Goal: Task Accomplishment & Management: Manage account settings

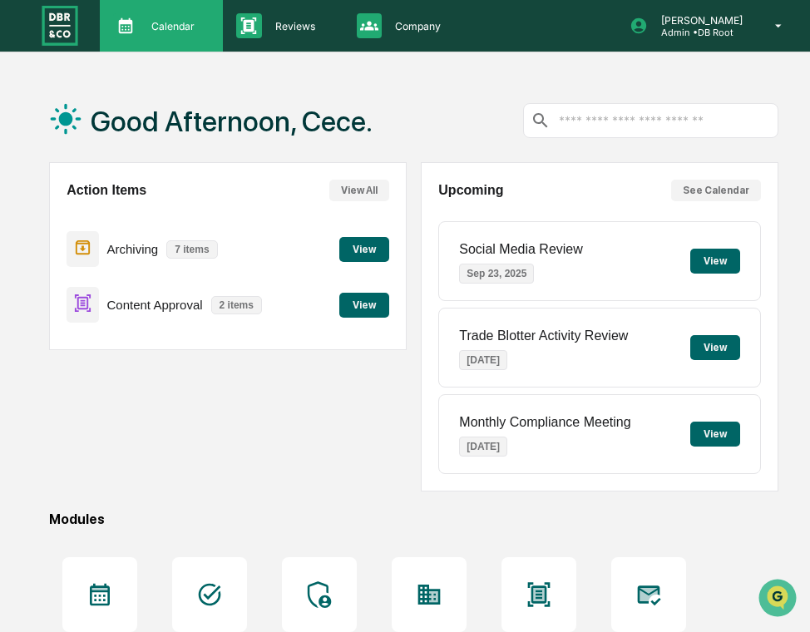
click at [187, 24] on p "Calendar" at bounding box center [170, 26] width 65 height 12
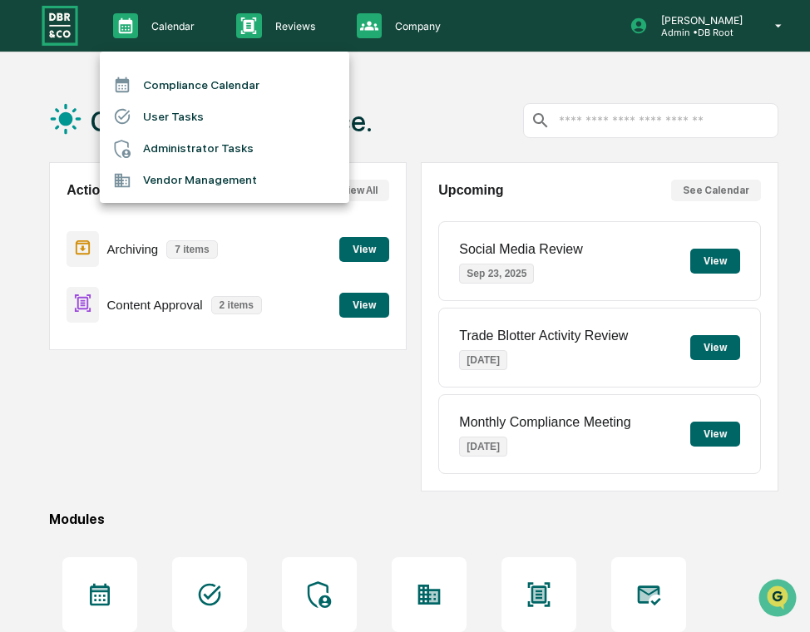
click at [210, 116] on li "User Tasks" at bounding box center [225, 117] width 250 height 32
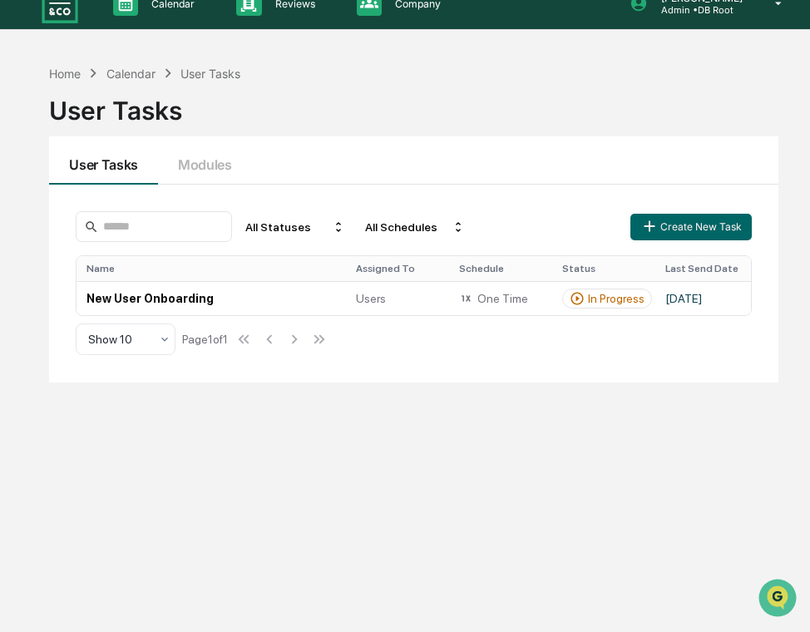
scroll to position [24, 0]
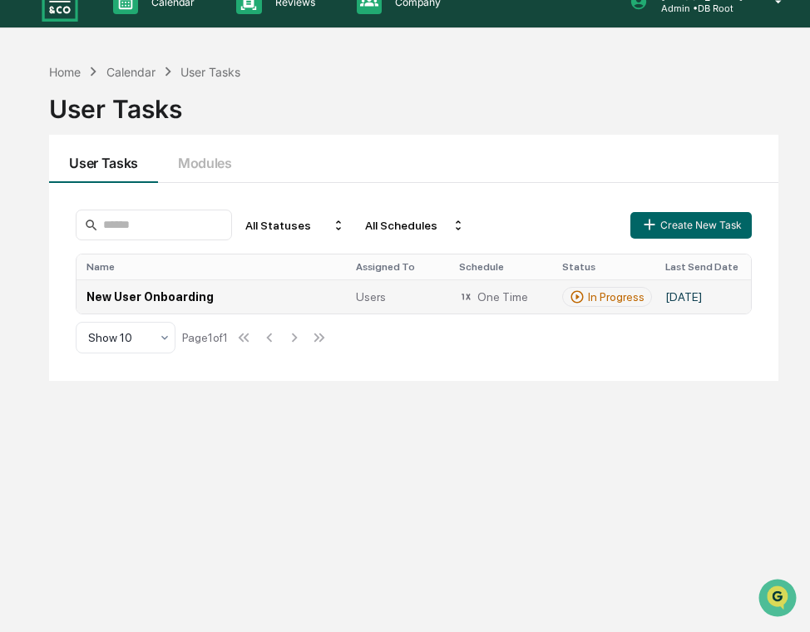
click at [243, 304] on td "New User Onboarding" at bounding box center [212, 297] width 270 height 34
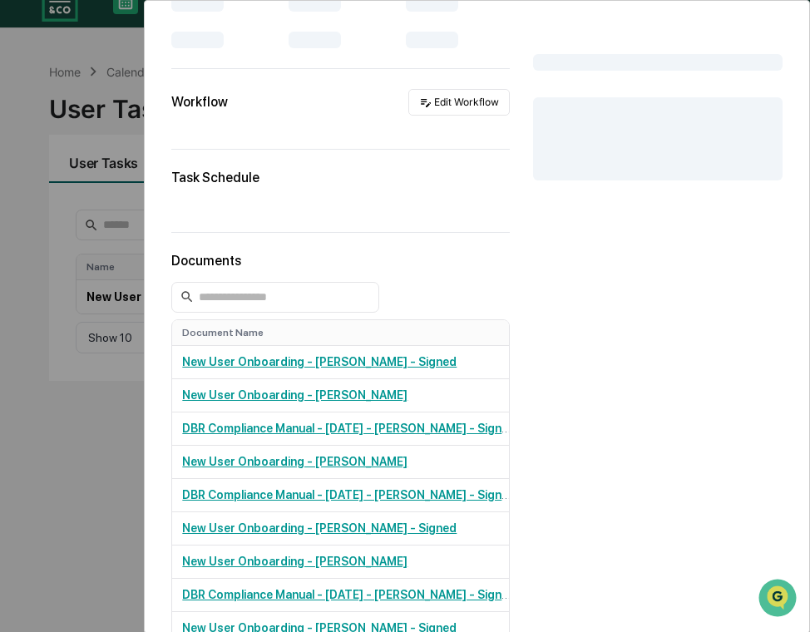
scroll to position [235, 0]
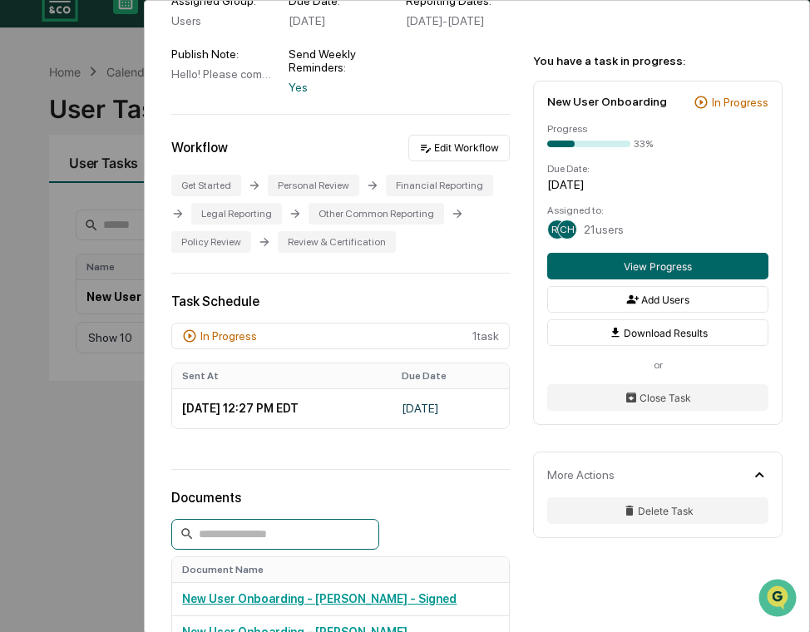
click at [293, 541] on input at bounding box center [275, 534] width 208 height 31
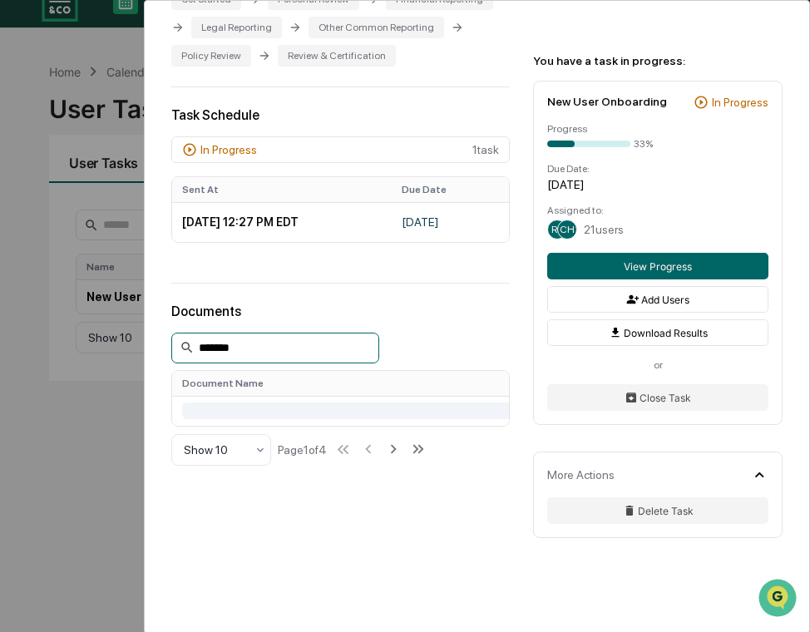
scroll to position [438, 0]
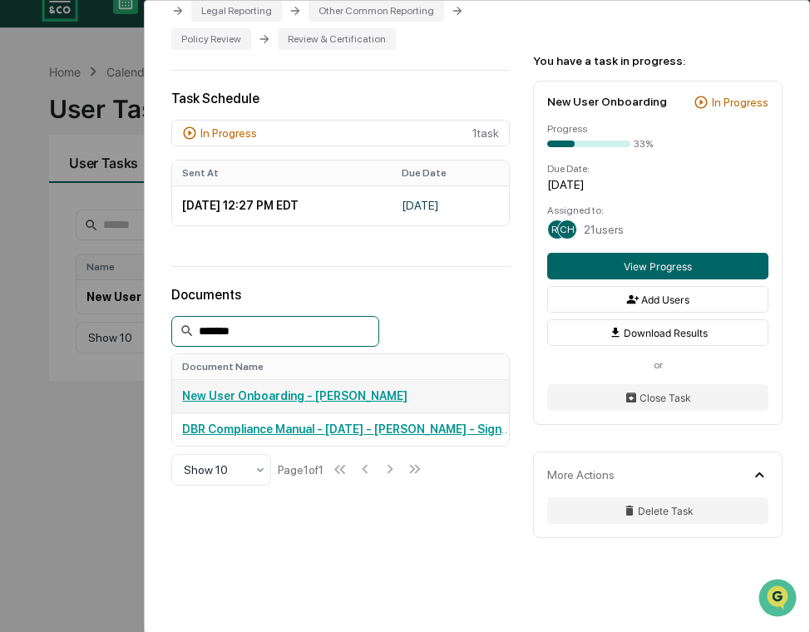
type input "*******"
click at [408, 403] on link "New User Onboarding - [PERSON_NAME]" at bounding box center [294, 395] width 225 height 13
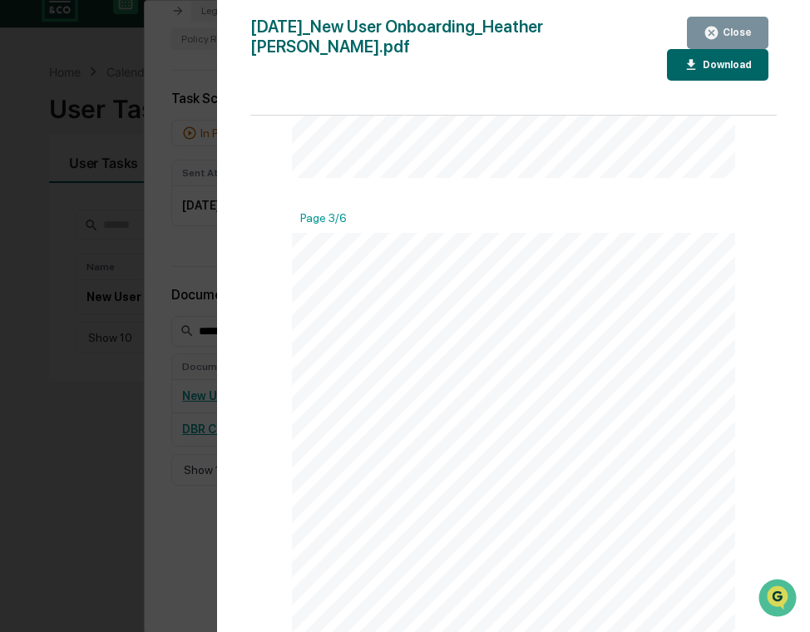
scroll to position [1301, 0]
click at [111, 166] on div "Version History [DATE] 06:34 PM [PERSON_NAME] [DATE]_New User Onboarding_Heathe…" at bounding box center [405, 316] width 810 height 632
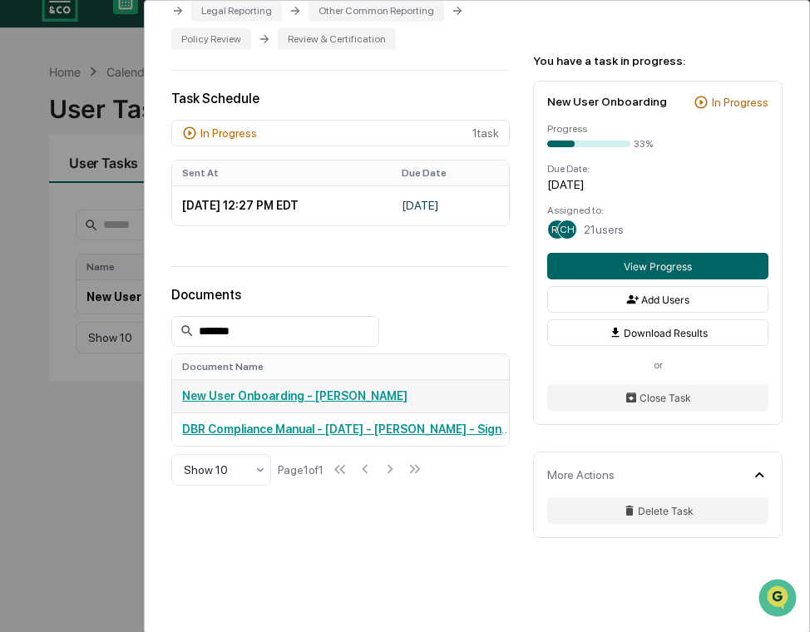
click at [287, 403] on link "New User Onboarding - [PERSON_NAME]" at bounding box center [294, 395] width 225 height 13
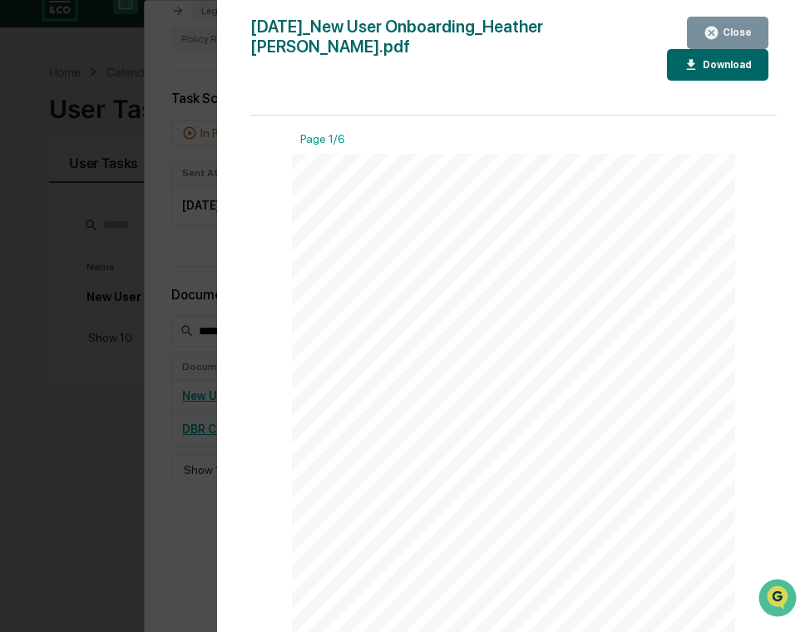
click at [681, 61] on button "Download" at bounding box center [717, 65] width 101 height 32
click at [116, 142] on div "Version History [DATE] 06:34 PM [PERSON_NAME] [DATE]_New User Onboarding_Heathe…" at bounding box center [405, 316] width 810 height 632
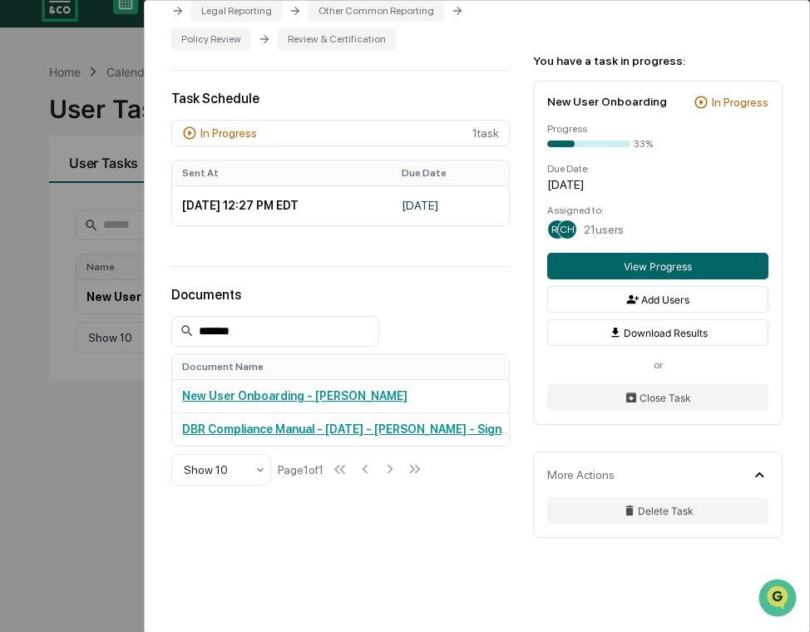
click at [116, 142] on div "User Tasks New User Onboarding New User Onboarding Active Welcome to Greenboard…" at bounding box center [405, 316] width 810 height 632
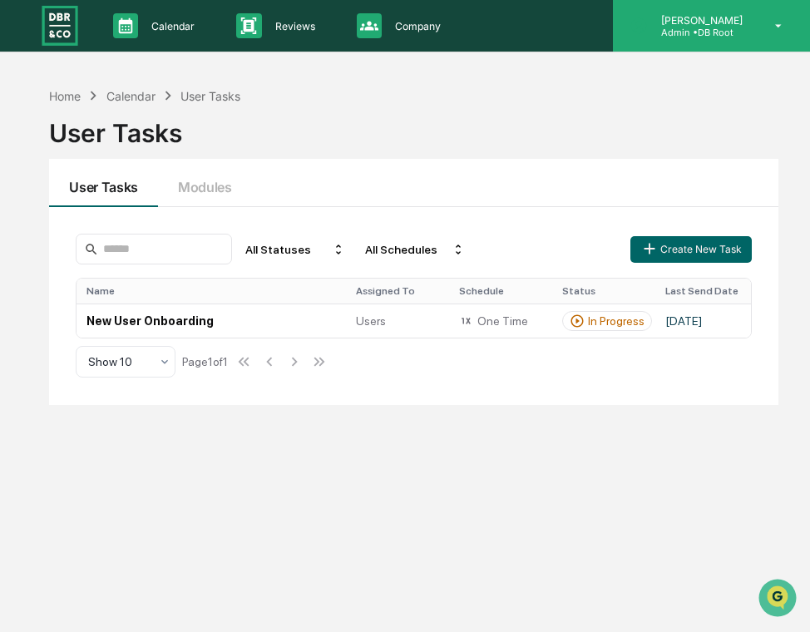
click at [666, 37] on div "[PERSON_NAME] Admin • DB Root" at bounding box center [711, 26] width 197 height 52
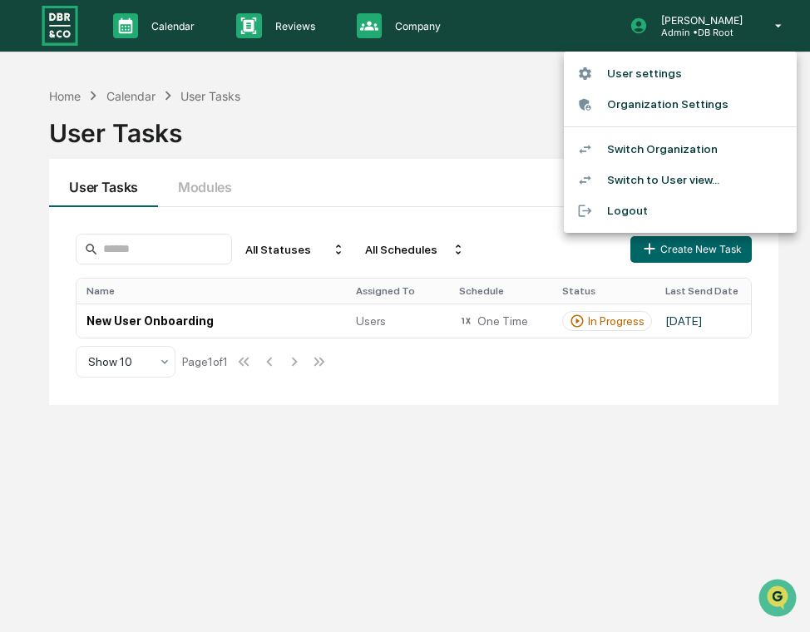
click at [395, 20] on div at bounding box center [405, 316] width 810 height 632
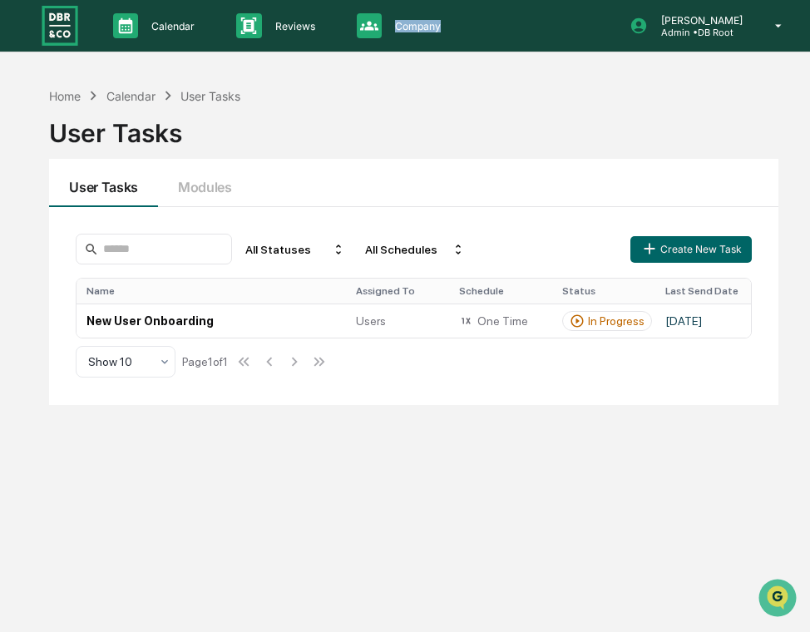
click at [395, 20] on p "Company" at bounding box center [415, 26] width 67 height 12
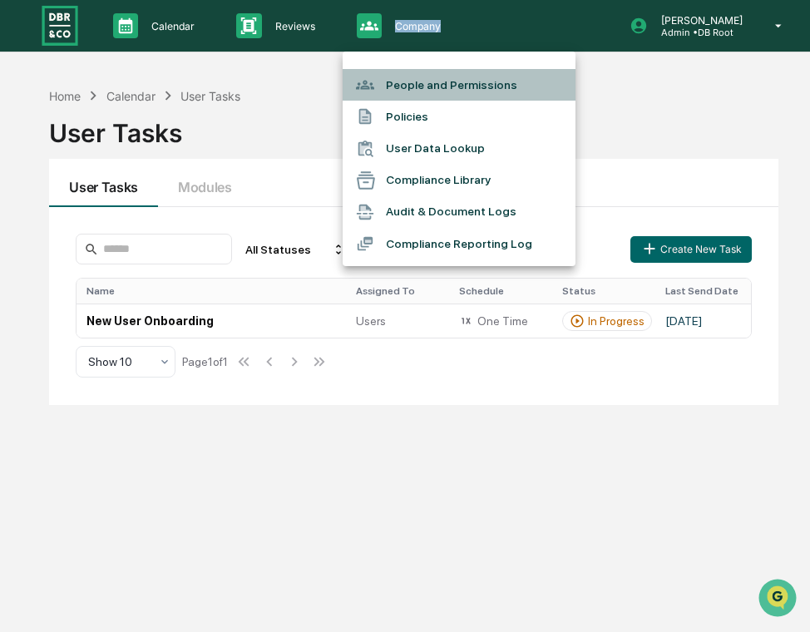
click at [433, 92] on li "People and Permissions" at bounding box center [459, 85] width 233 height 32
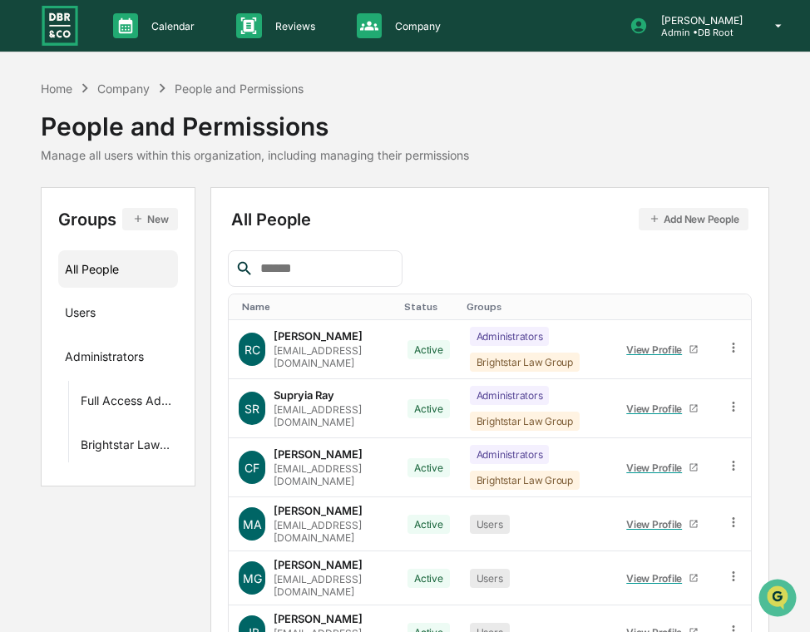
click at [314, 265] on input "text" at bounding box center [324, 269] width 141 height 22
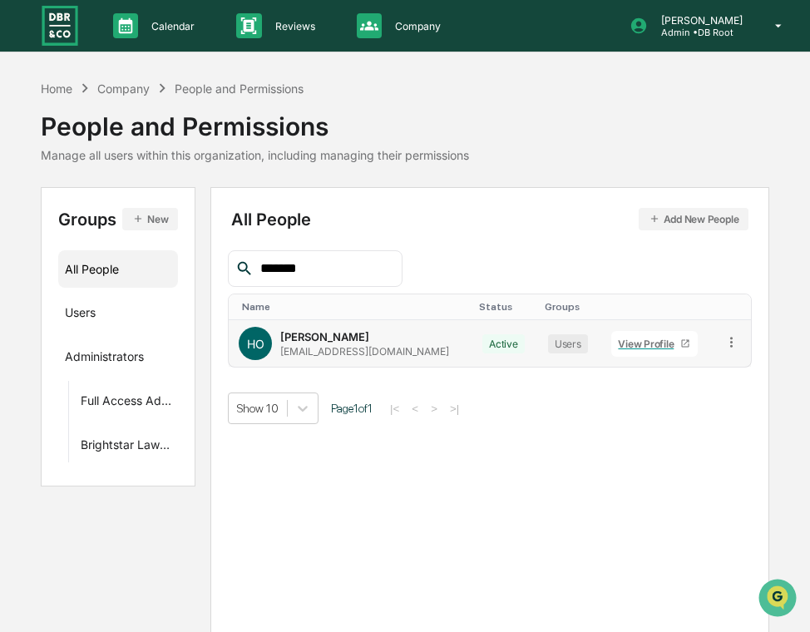
type input "*******"
click at [644, 336] on link "View Profile" at bounding box center [654, 344] width 87 height 26
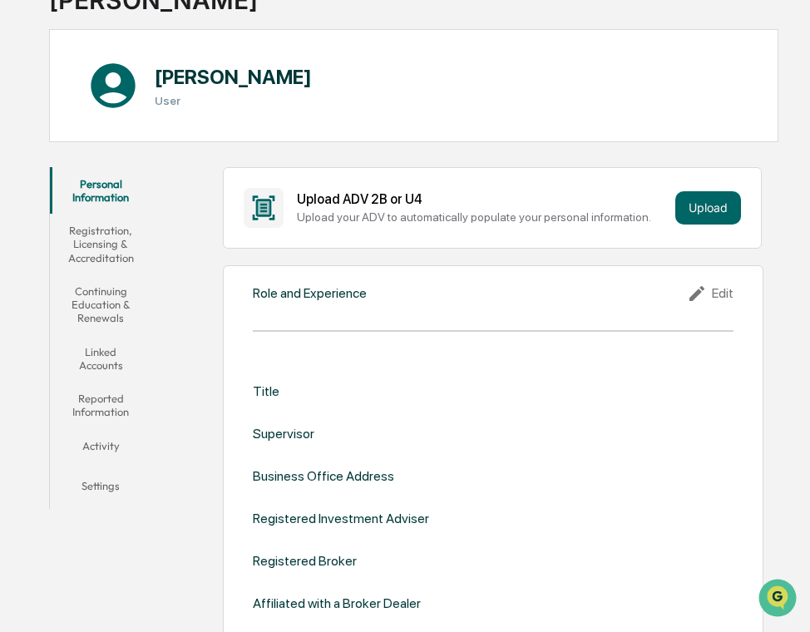
scroll to position [134, 0]
click at [91, 416] on button "Reported Information" at bounding box center [100, 404] width 101 height 47
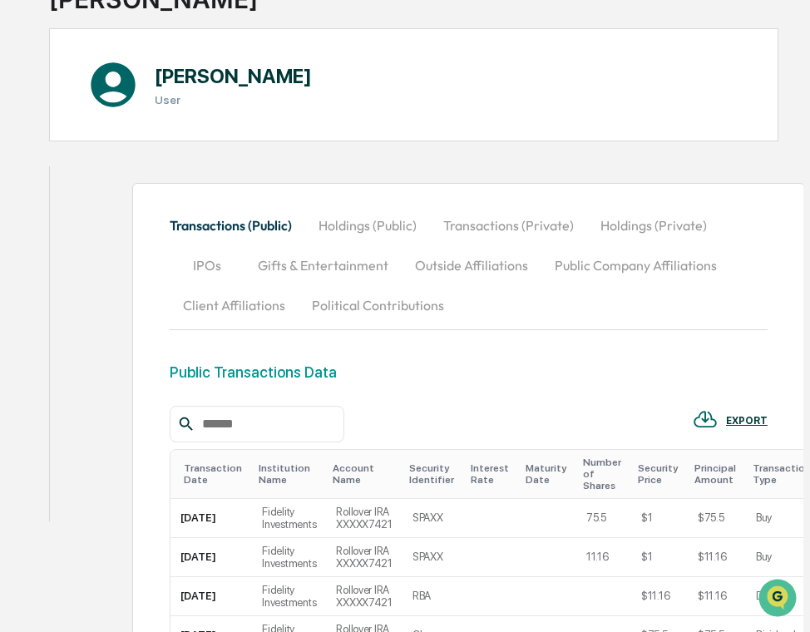
click at [373, 233] on button "Holdings (Public)" at bounding box center [367, 225] width 125 height 40
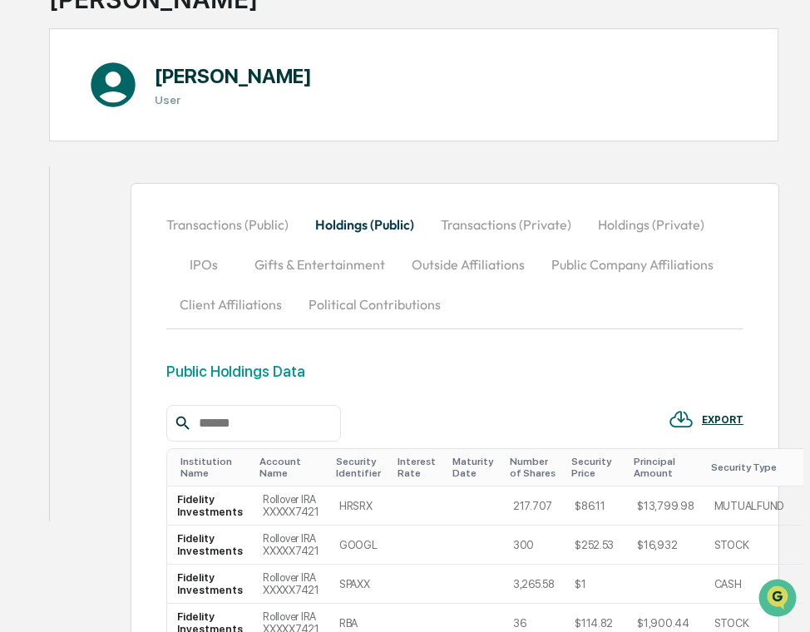
click at [626, 217] on button "Holdings (Private)" at bounding box center [651, 225] width 133 height 40
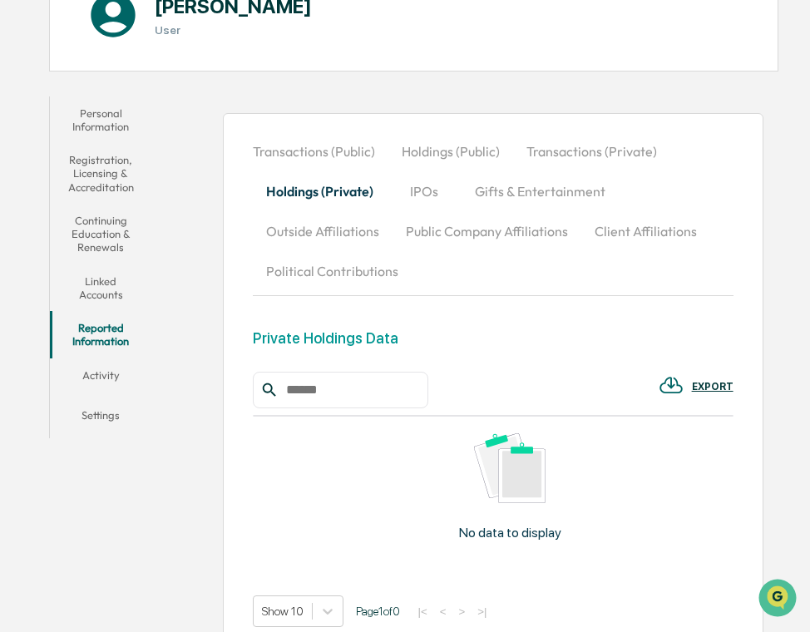
scroll to position [154, 0]
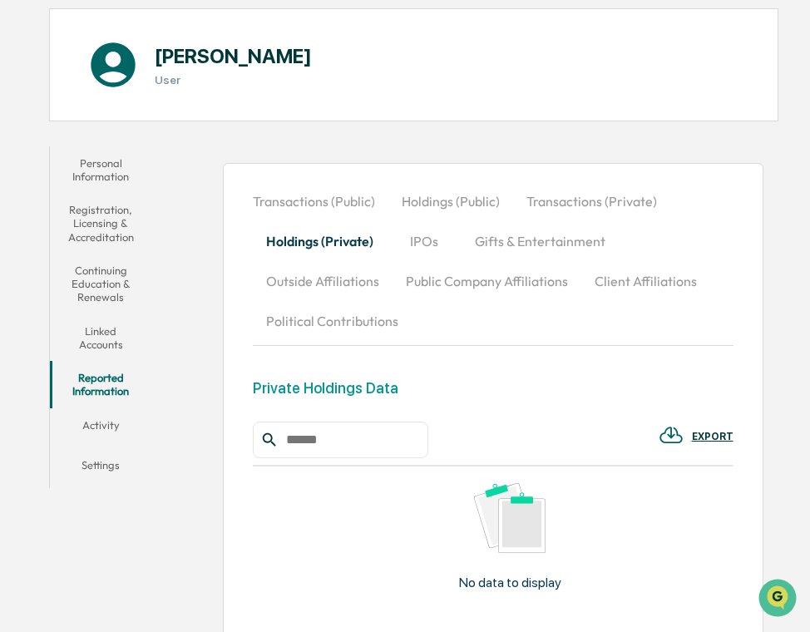
click at [433, 195] on button "Holdings (Public)" at bounding box center [450, 201] width 125 height 40
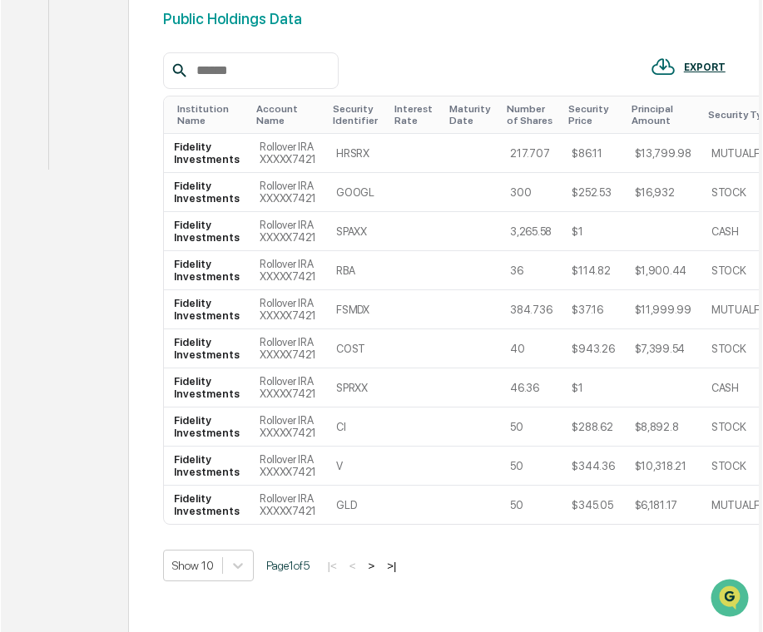
scroll to position [484, 0]
drag, startPoint x: 5, startPoint y: 200, endPoint x: -421, endPoint y: 201, distance: 425.9
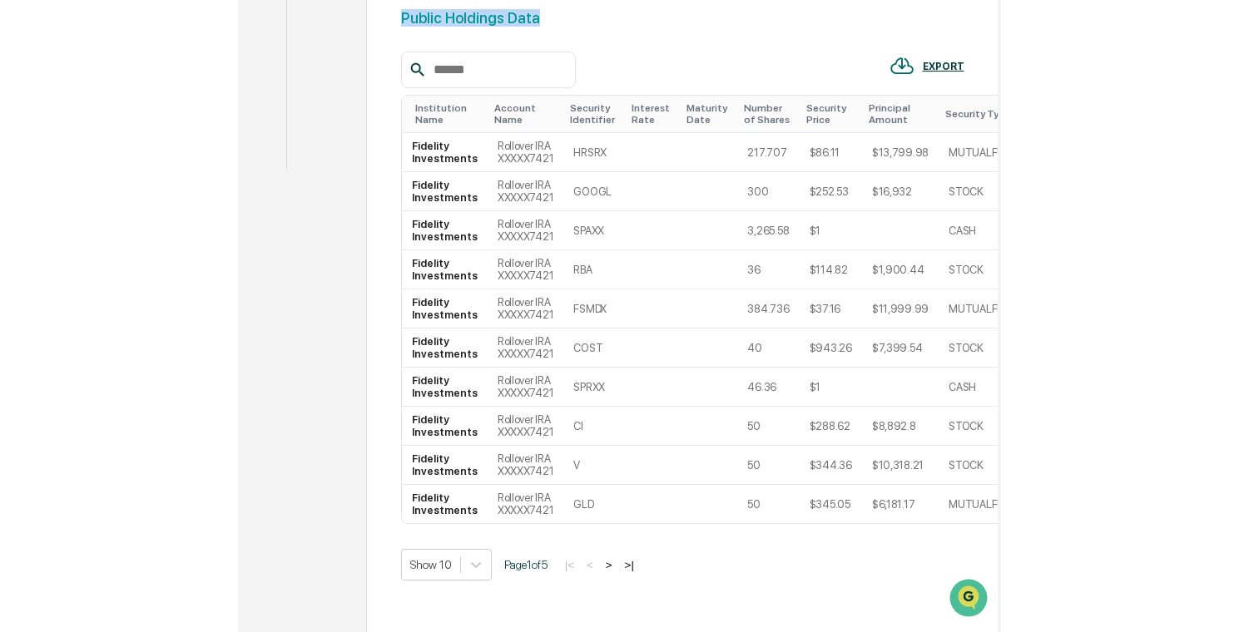
scroll to position [510, 0]
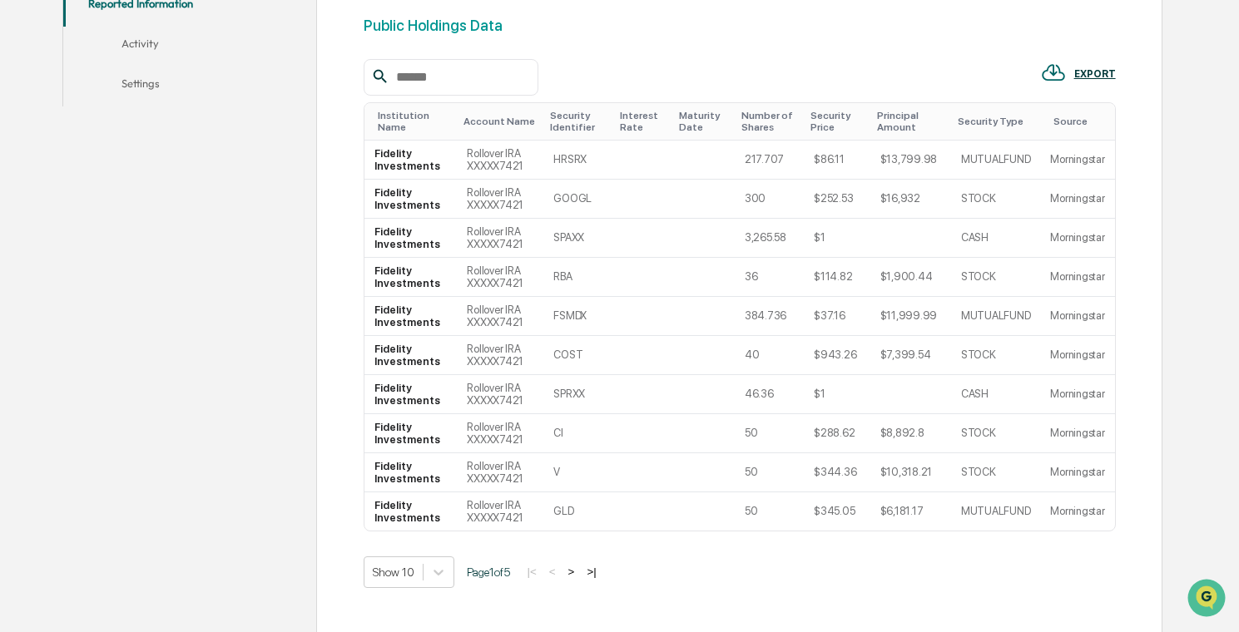
click at [277, 226] on div "Transactions (Public) Holdings (Public) Transactions (Private) Holdings (Privat…" at bounding box center [701, 252] width 950 height 895
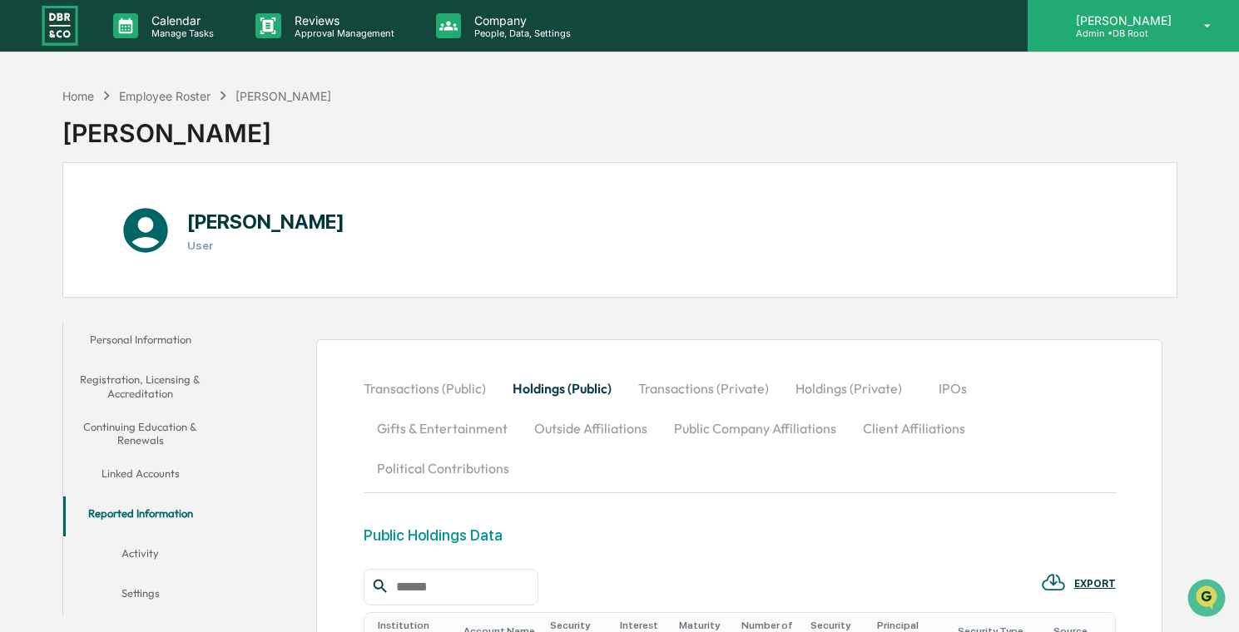
click at [809, 15] on p "[PERSON_NAME]" at bounding box center [1120, 20] width 117 height 14
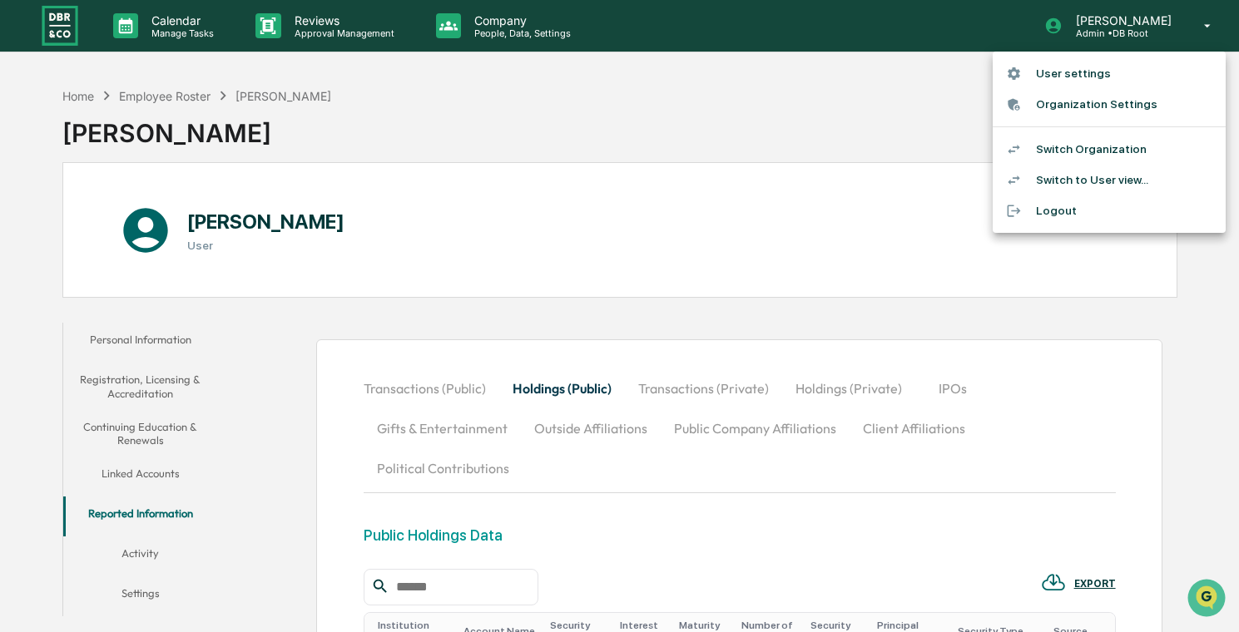
click at [205, 46] on div at bounding box center [619, 316] width 1239 height 632
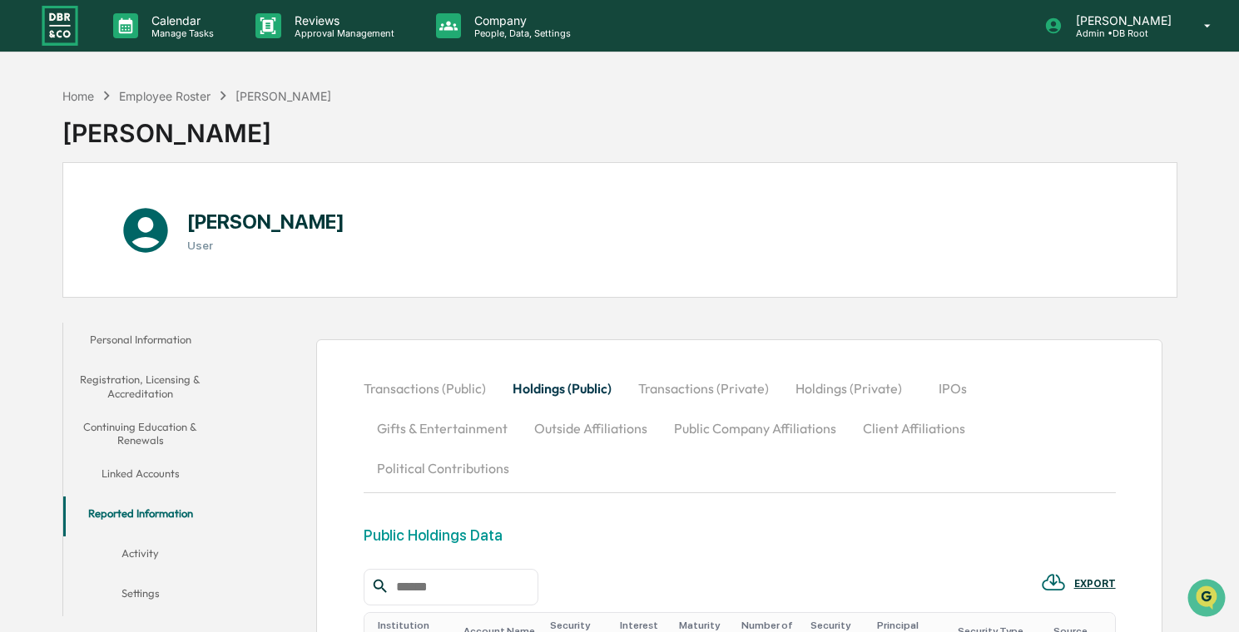
click at [197, 38] on div "Calendar Manage Tasks" at bounding box center [171, 26] width 142 height 52
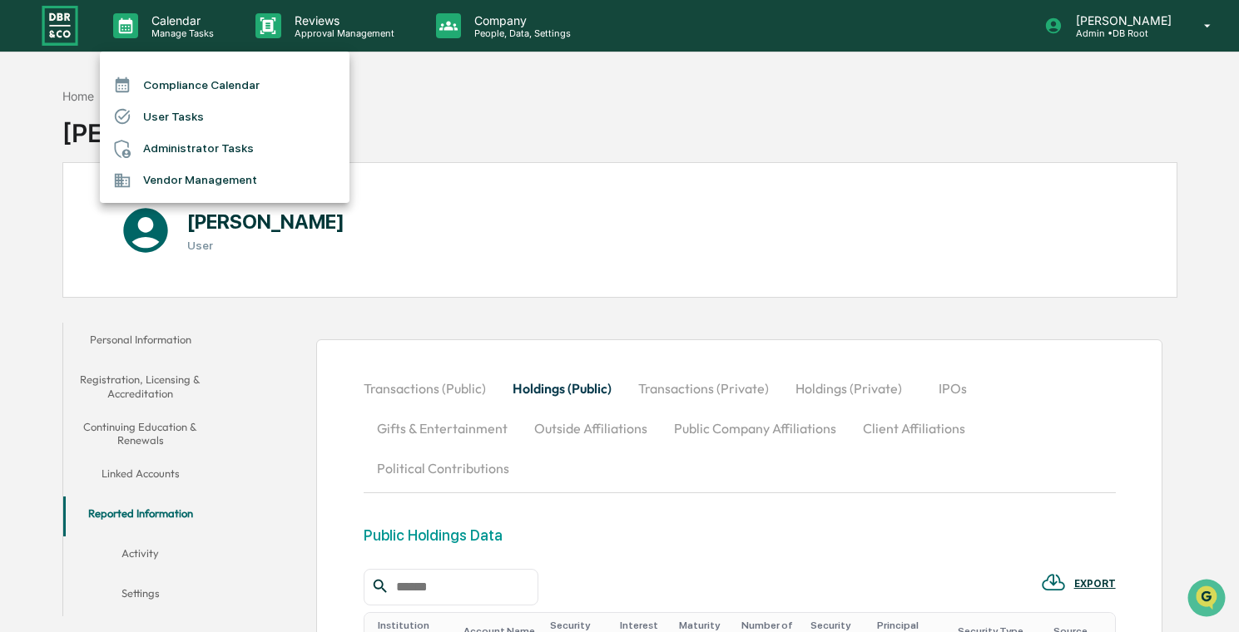
click at [216, 120] on li "User Tasks" at bounding box center [225, 117] width 250 height 32
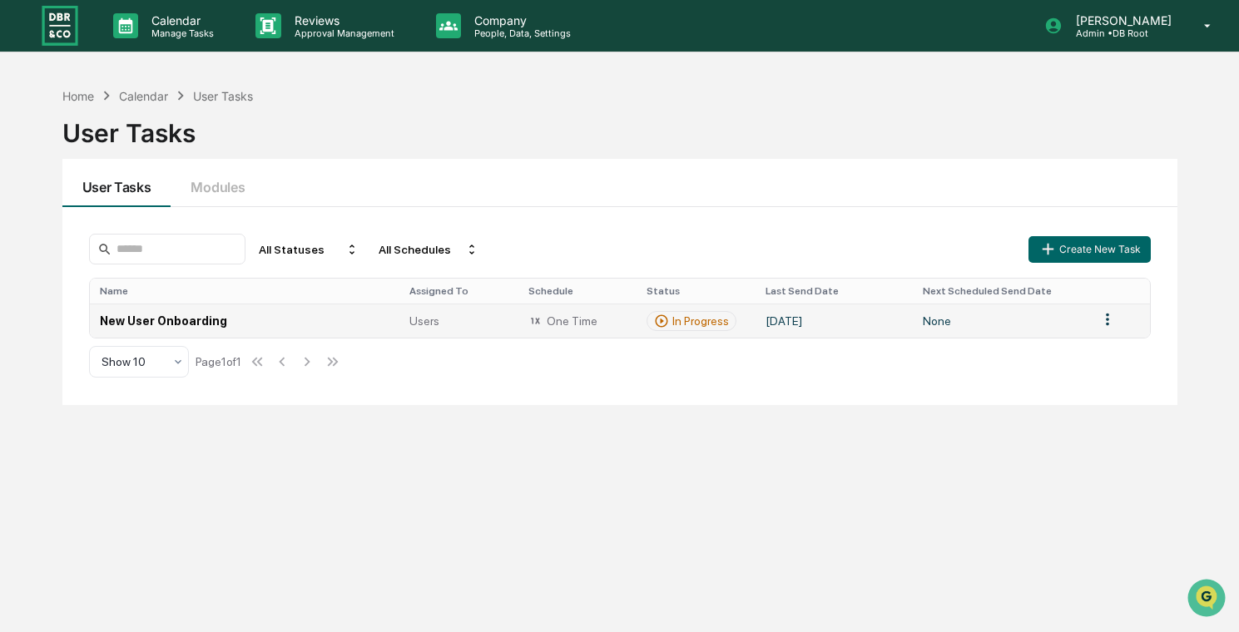
click at [266, 312] on td "New User Onboarding" at bounding box center [245, 321] width 310 height 34
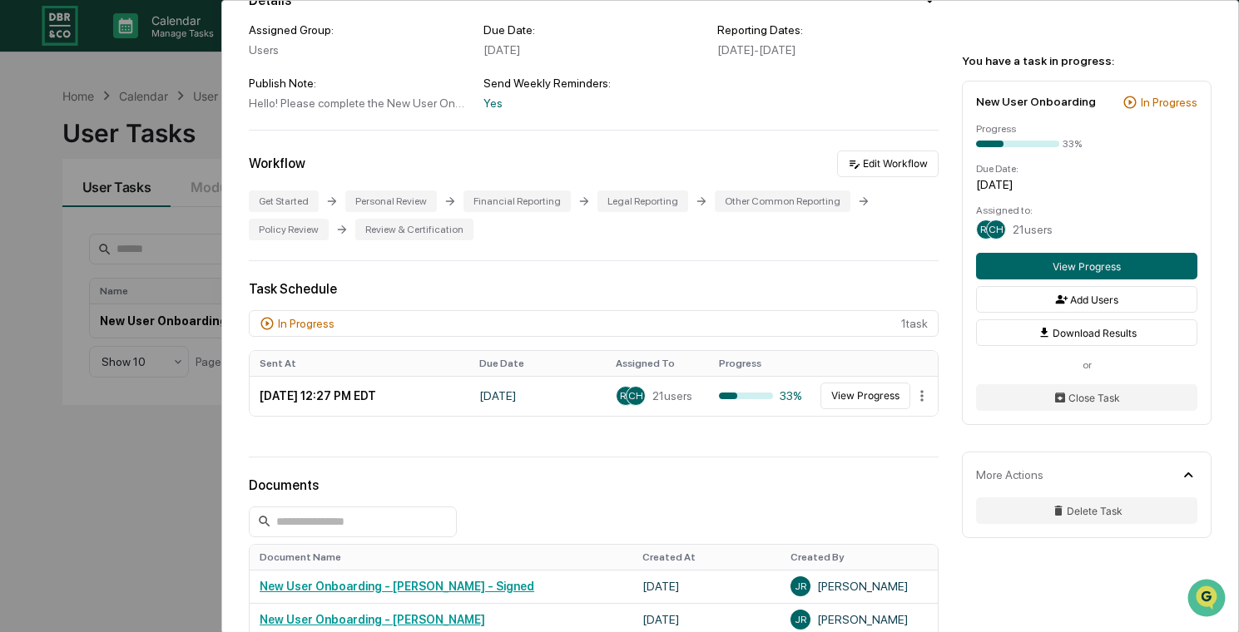
scroll to position [181, 0]
click at [333, 524] on input at bounding box center [353, 521] width 208 height 31
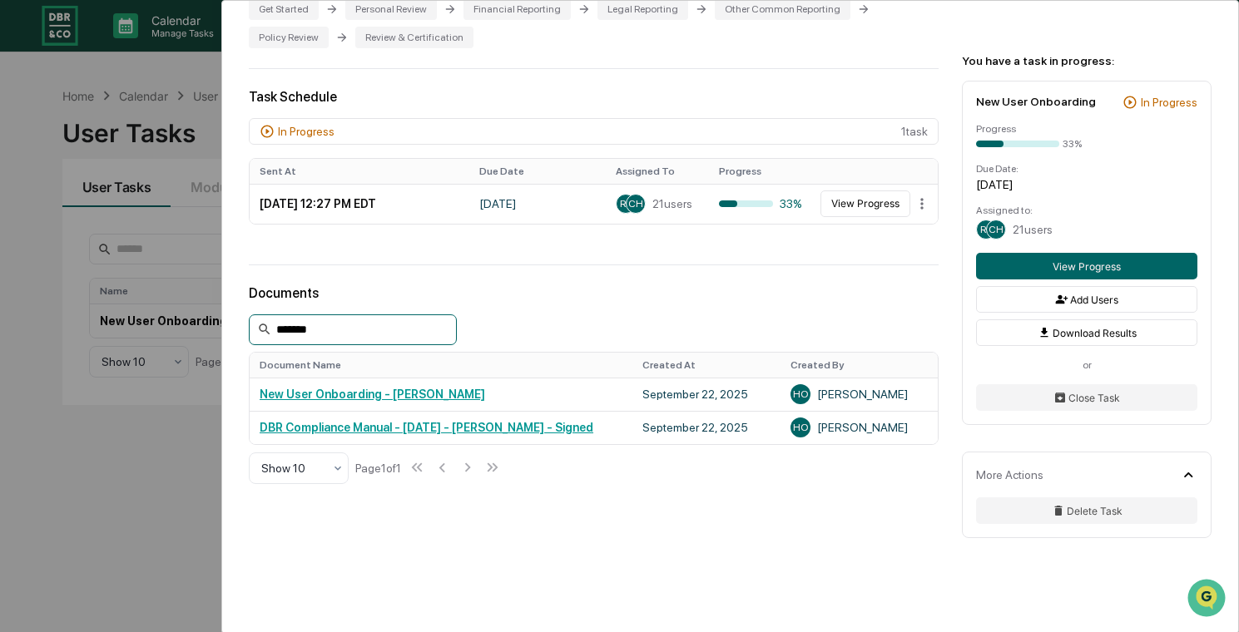
scroll to position [374, 0]
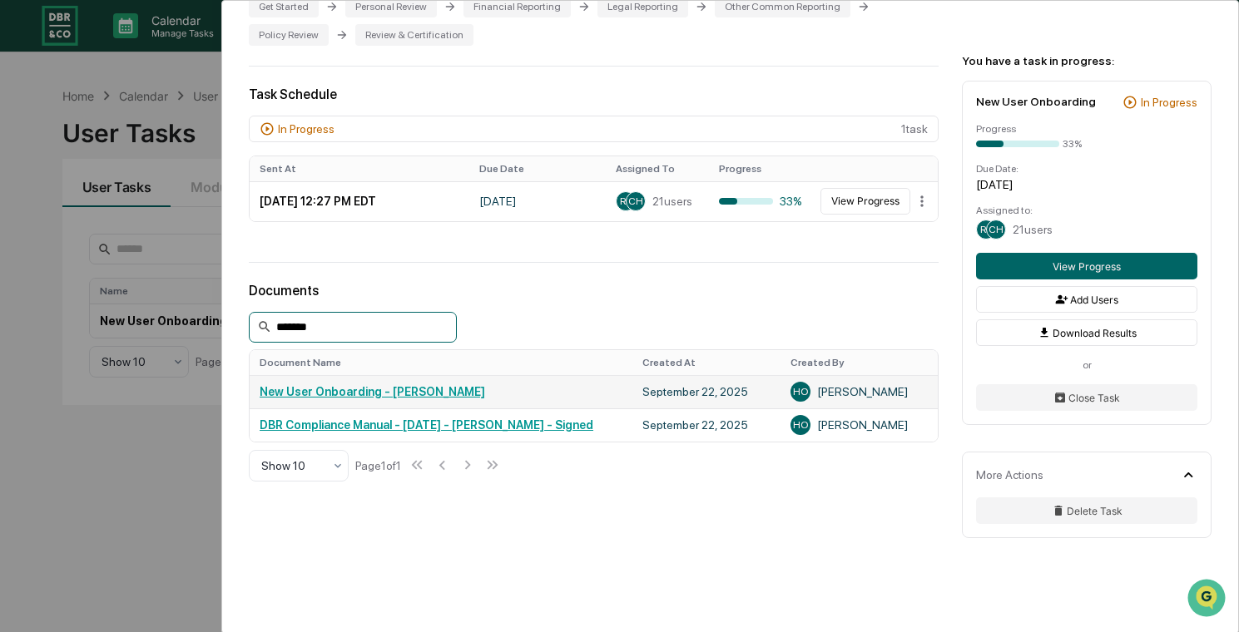
type input "*******"
click at [557, 393] on div "New User Onboarding - [PERSON_NAME]" at bounding box center [441, 391] width 363 height 13
click at [445, 402] on td "New User Onboarding - [PERSON_NAME]" at bounding box center [441, 391] width 383 height 33
click at [459, 391] on link "New User Onboarding - [PERSON_NAME]" at bounding box center [372, 391] width 225 height 13
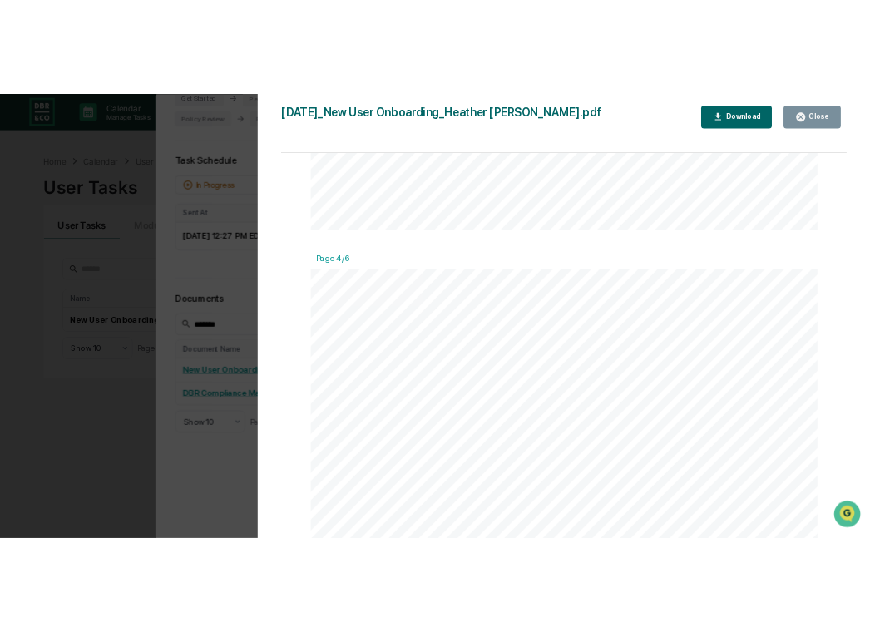
scroll to position [2471, 0]
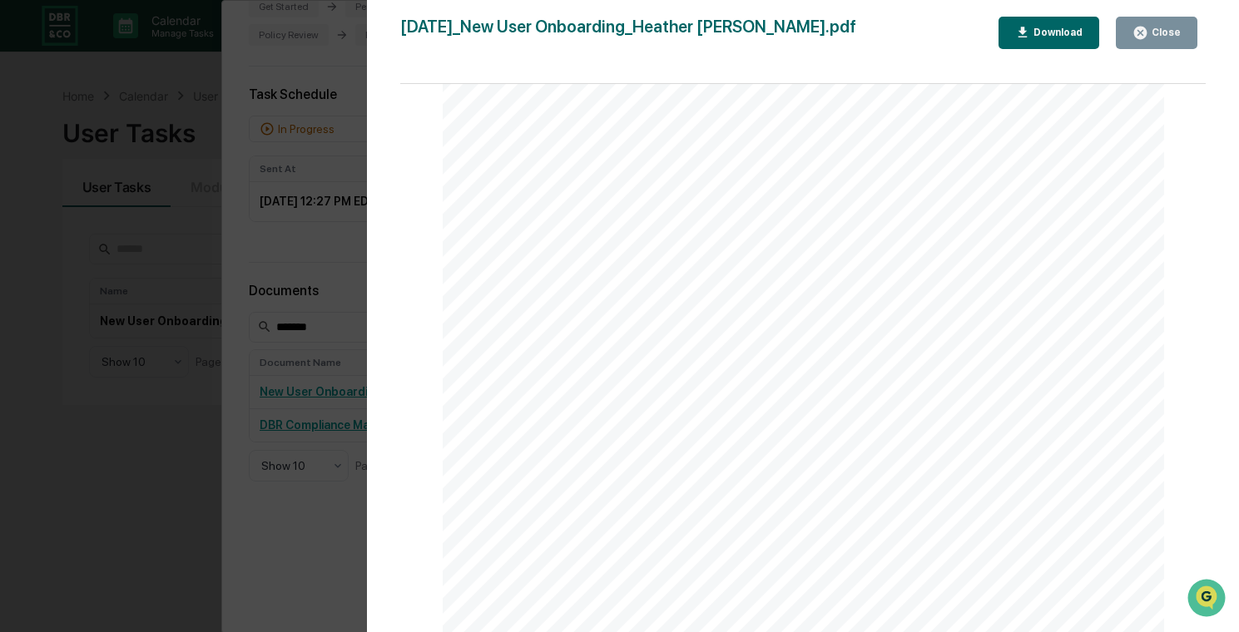
click at [151, 323] on div "Version History [DATE] 06:34 PM [PERSON_NAME] [DATE]_New User Onboarding_Heathe…" at bounding box center [619, 316] width 1239 height 632
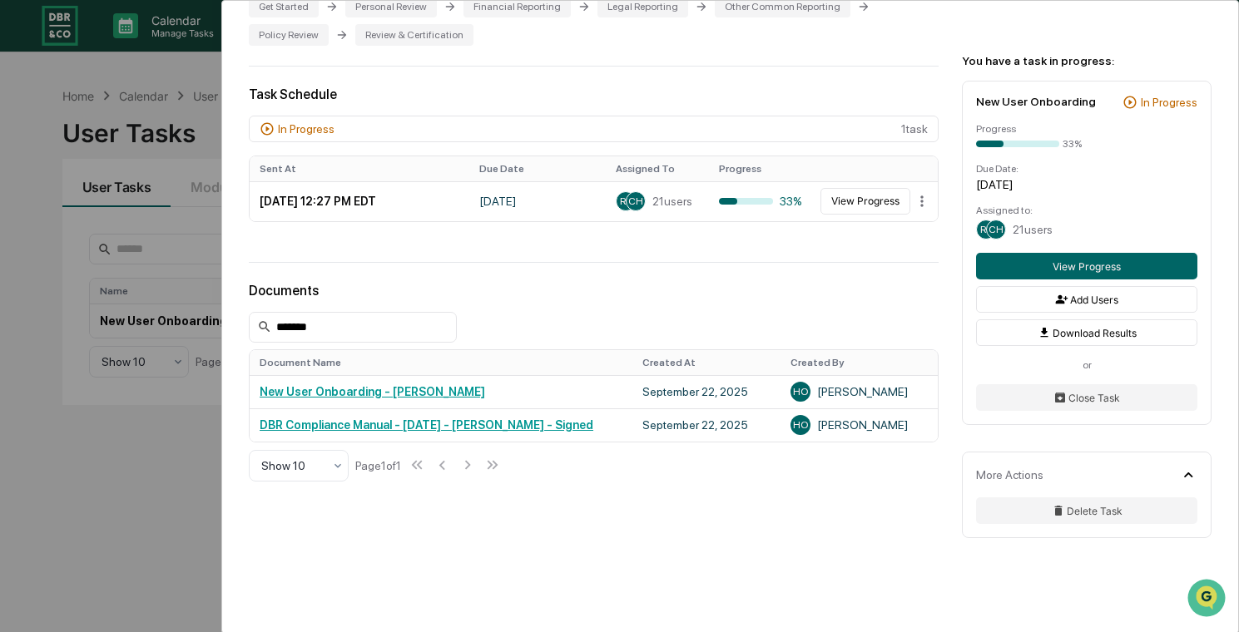
click at [123, 331] on div "User Tasks New User Onboarding New User Onboarding Active Welcome to Greenboard…" at bounding box center [619, 316] width 1239 height 632
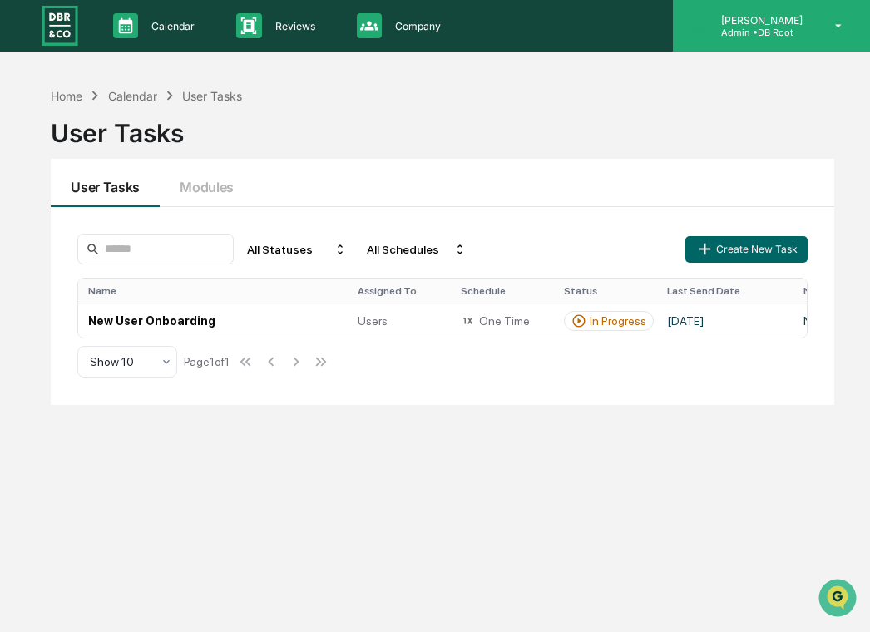
click at [737, 40] on div "[PERSON_NAME] Admin • DB Root" at bounding box center [771, 26] width 197 height 52
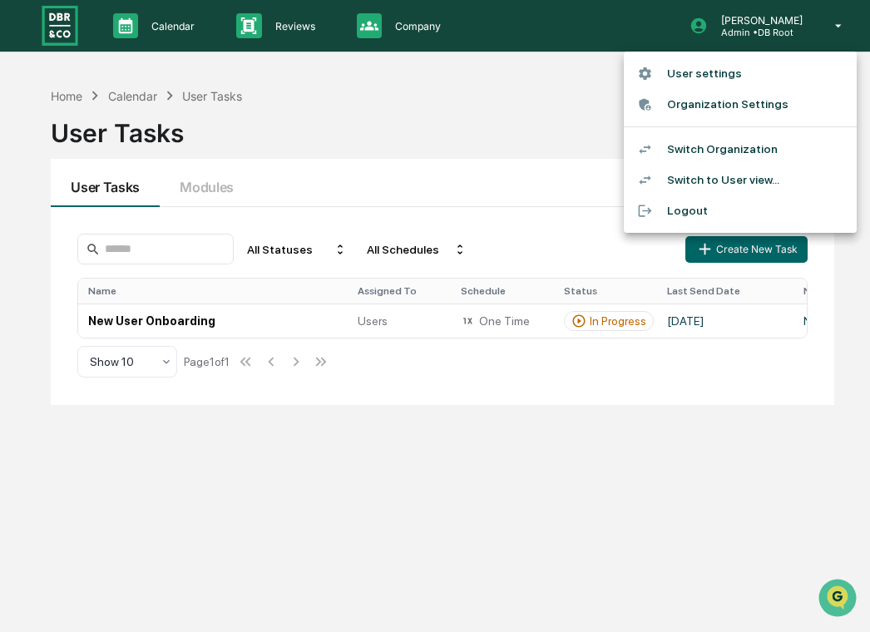
click at [443, 86] on div at bounding box center [435, 316] width 870 height 632
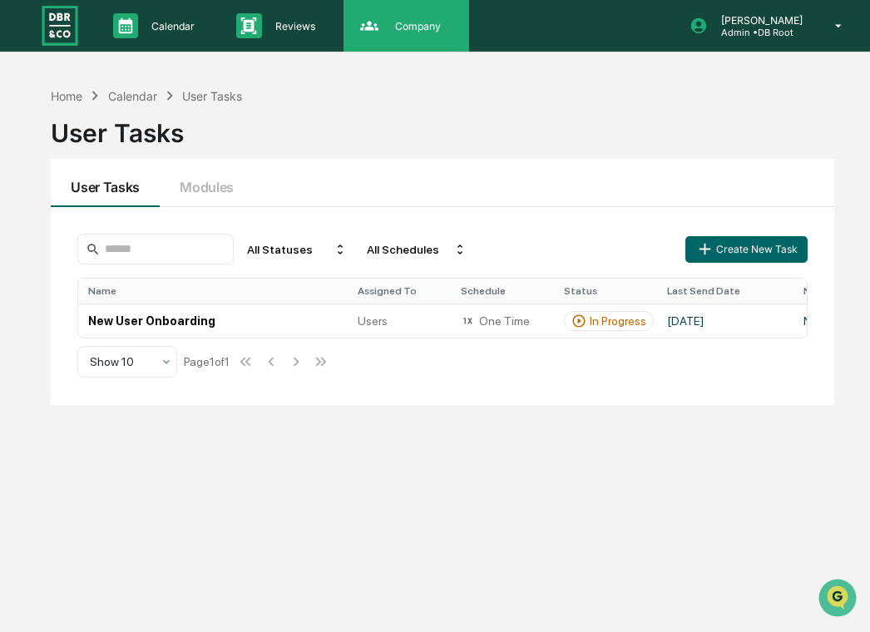
click at [403, 49] on div "Company People, Data, Settings" at bounding box center [407, 26] width 126 height 52
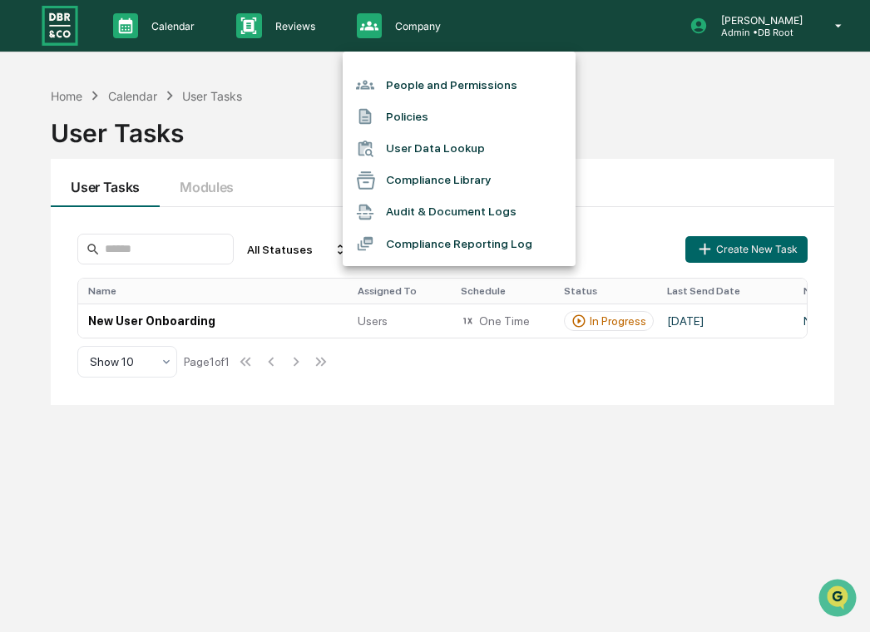
click at [442, 88] on li "People and Permissions" at bounding box center [459, 85] width 233 height 32
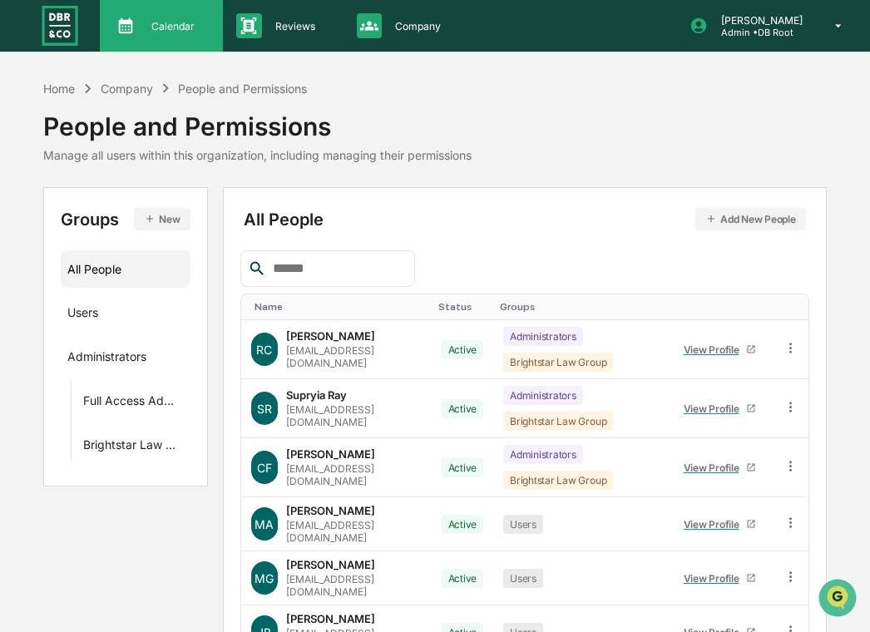
click at [188, 39] on div "Calendar Manage Tasks" at bounding box center [161, 26] width 123 height 52
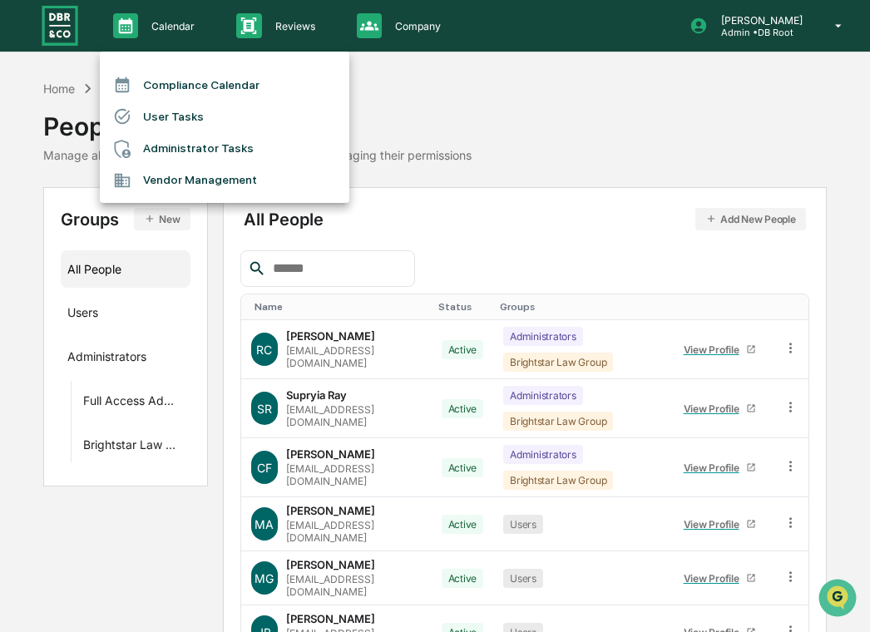
click at [396, 264] on div at bounding box center [435, 316] width 870 height 632
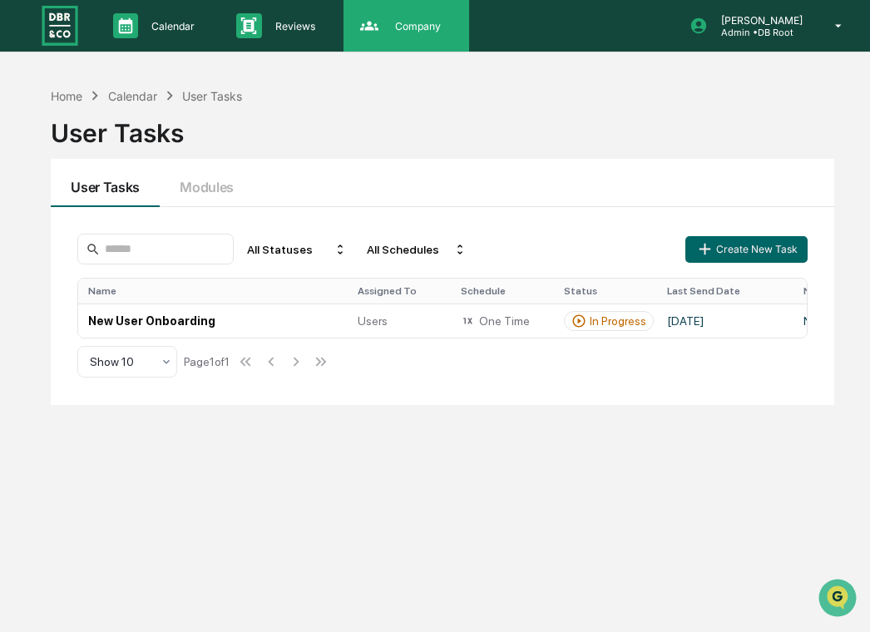
click at [429, 33] on div "Company People, Data, Settings" at bounding box center [404, 25] width 109 height 25
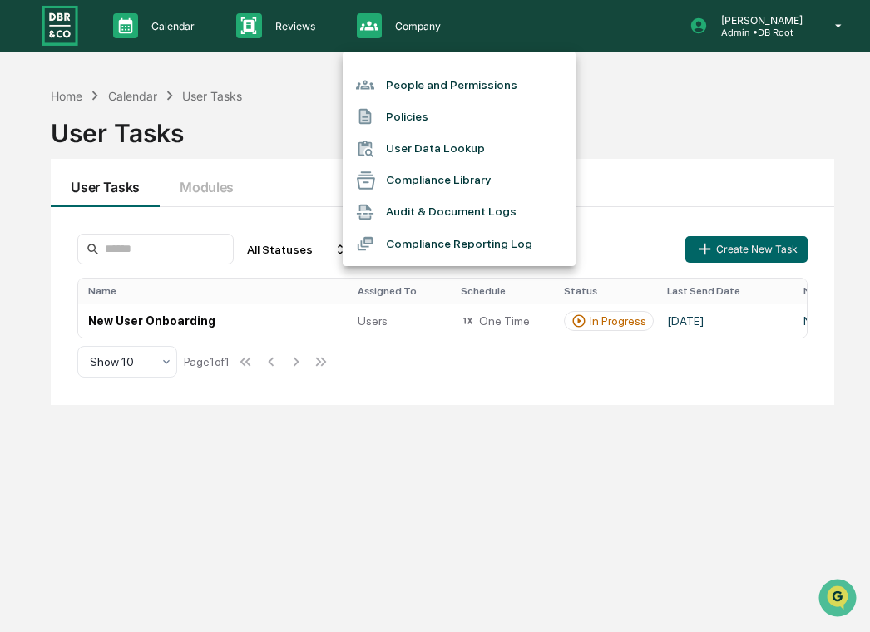
click at [426, 75] on li "People and Permissions" at bounding box center [459, 85] width 233 height 32
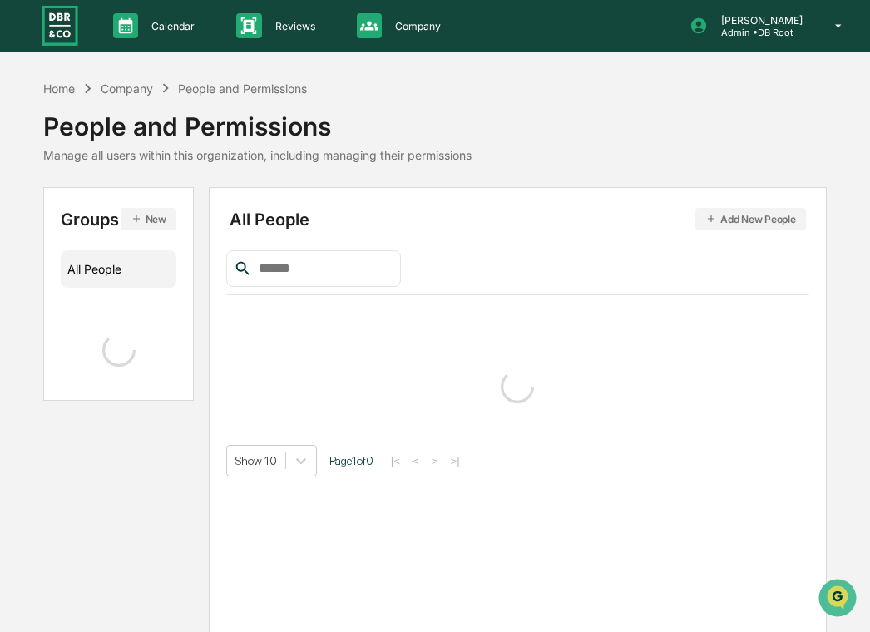
scroll to position [6, 0]
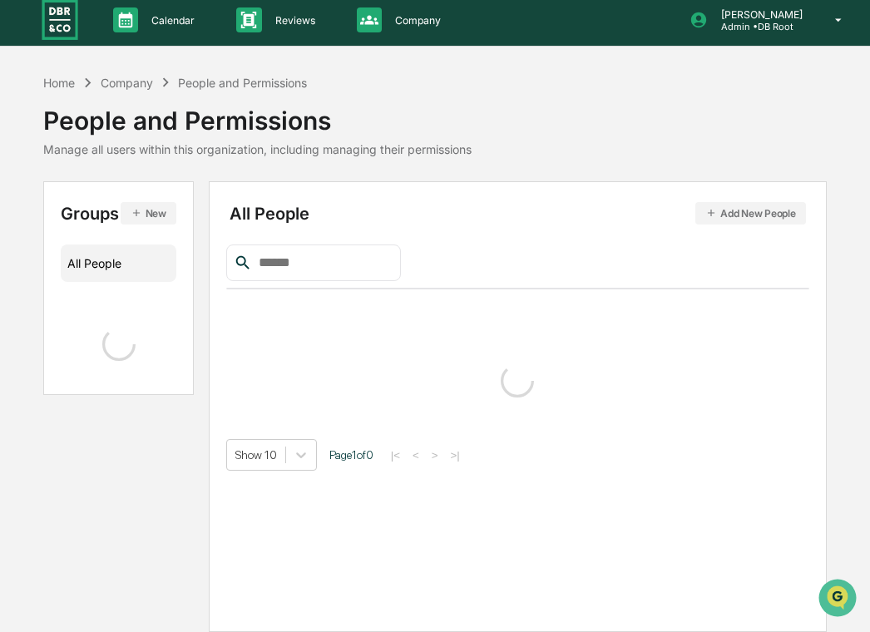
click at [302, 252] on input "text" at bounding box center [322, 263] width 141 height 22
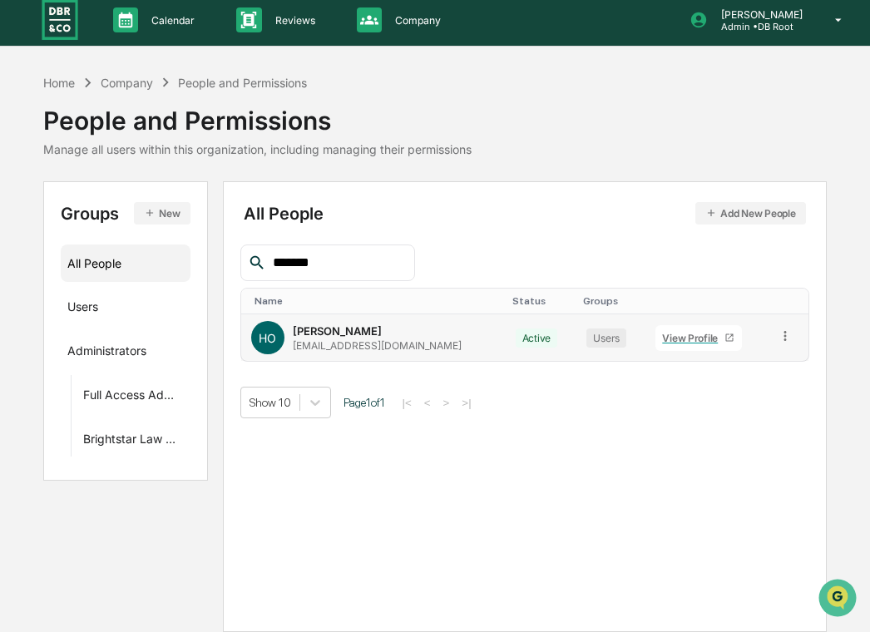
type input "*******"
click at [675, 333] on div "View Profile" at bounding box center [693, 338] width 62 height 12
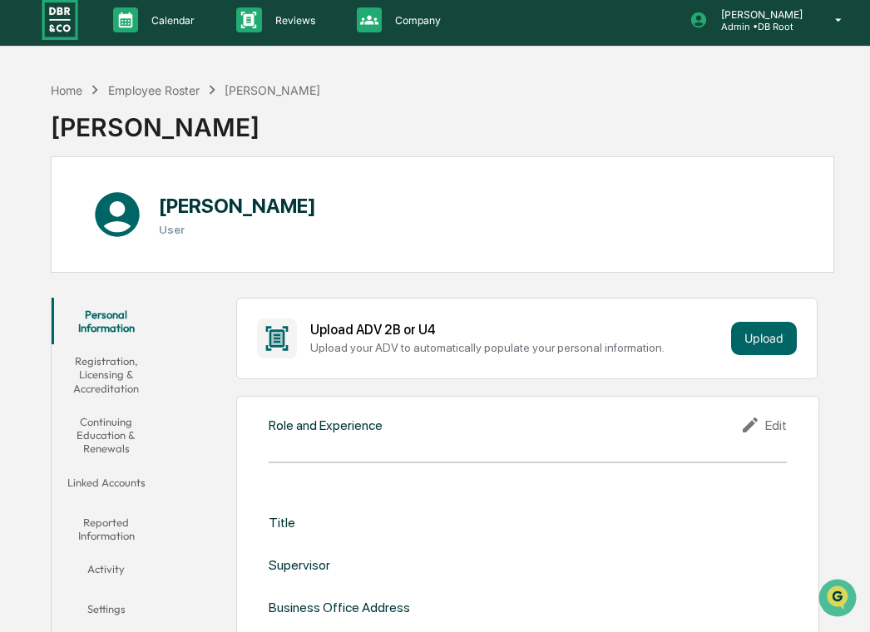
click at [111, 522] on button "Reported Information" at bounding box center [106, 529] width 109 height 47
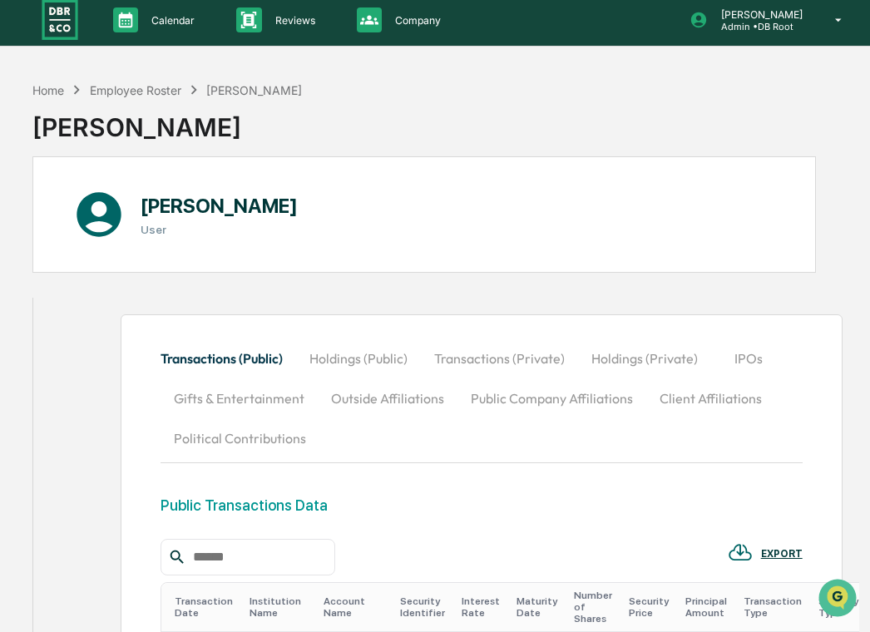
scroll to position [0, 21]
click at [628, 349] on button "Holdings (Private)" at bounding box center [642, 359] width 133 height 40
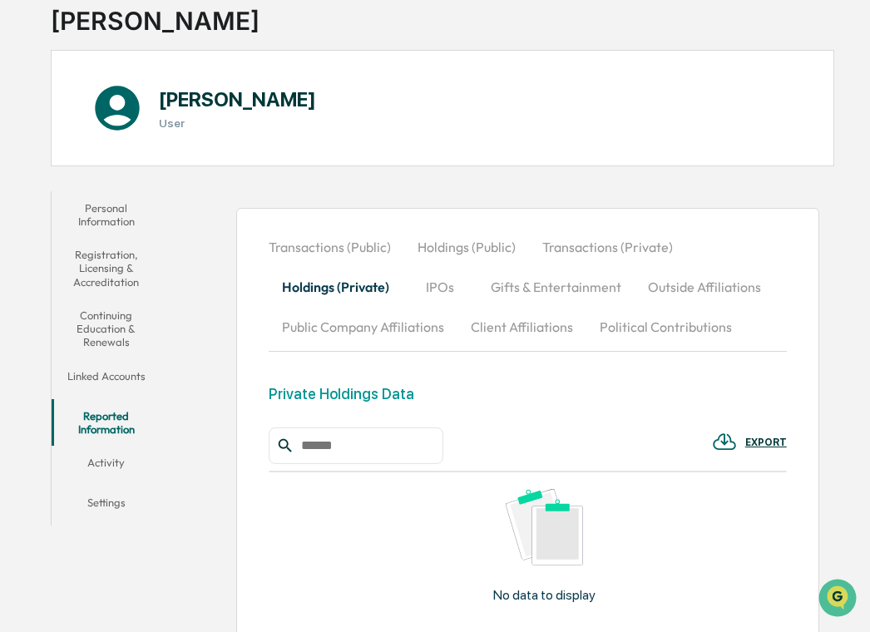
scroll to position [145, 0]
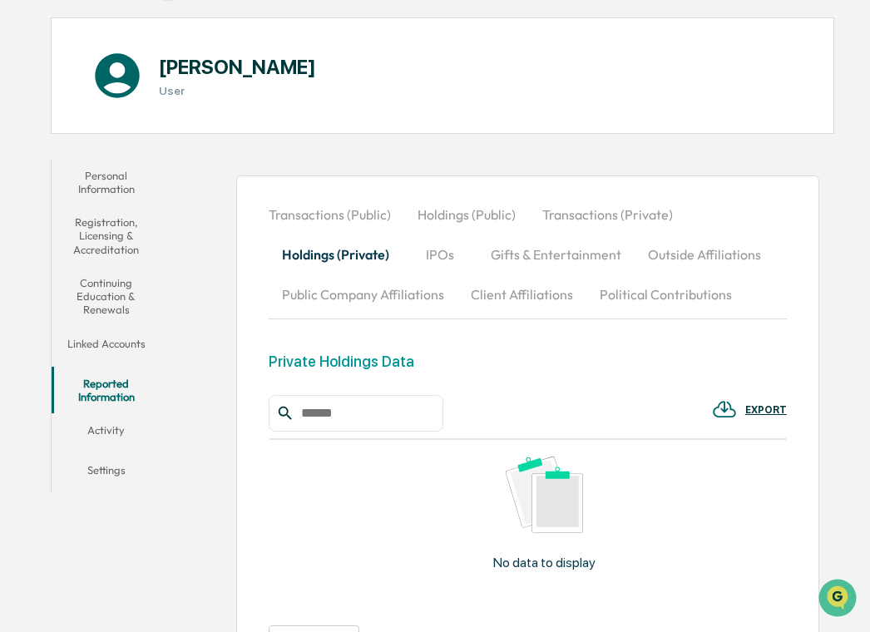
click at [467, 211] on button "Holdings (Public)" at bounding box center [466, 215] width 125 height 40
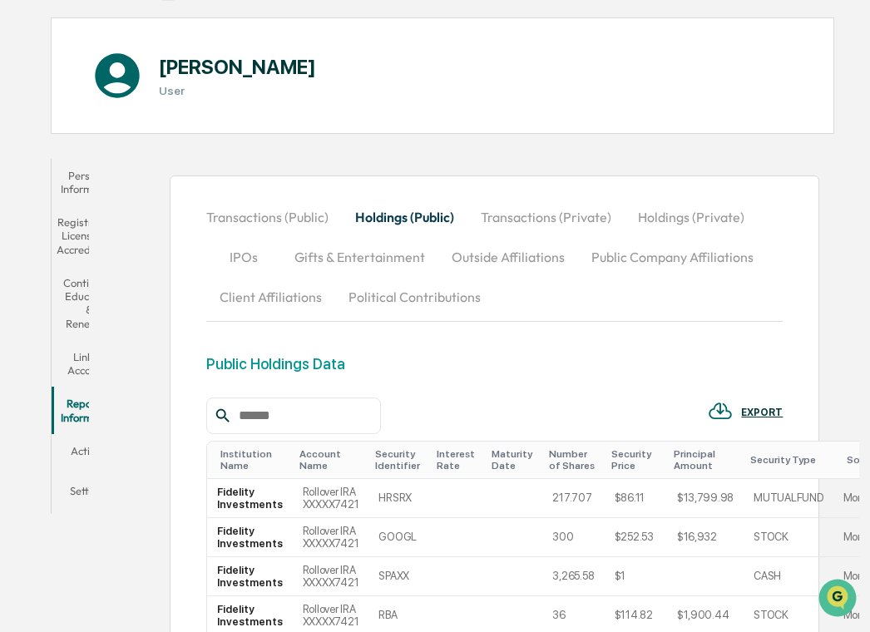
click at [504, 216] on button "Transactions (Private)" at bounding box center [546, 217] width 157 height 40
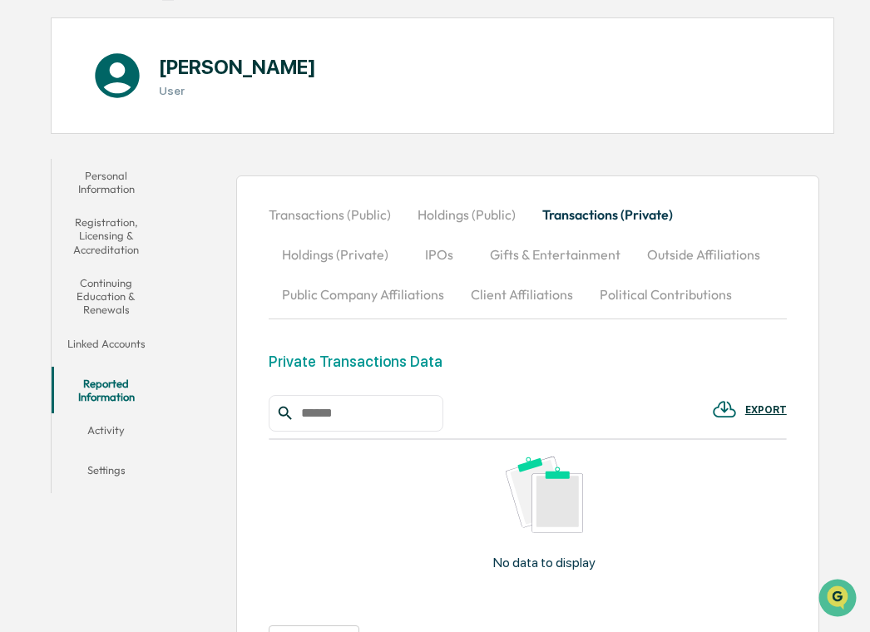
click at [354, 210] on button "Transactions (Public)" at bounding box center [337, 215] width 136 height 40
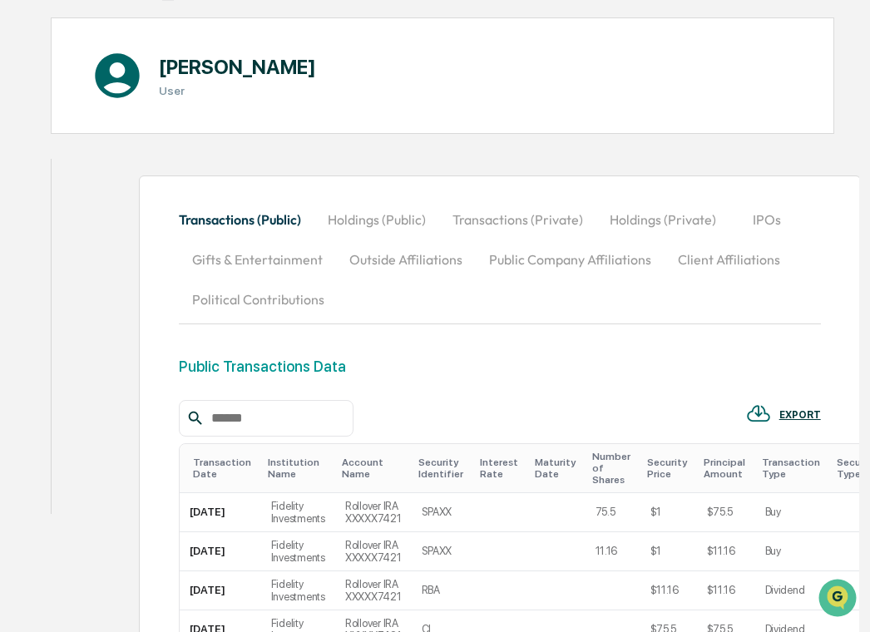
click at [418, 218] on button "Holdings (Public)" at bounding box center [376, 220] width 125 height 40
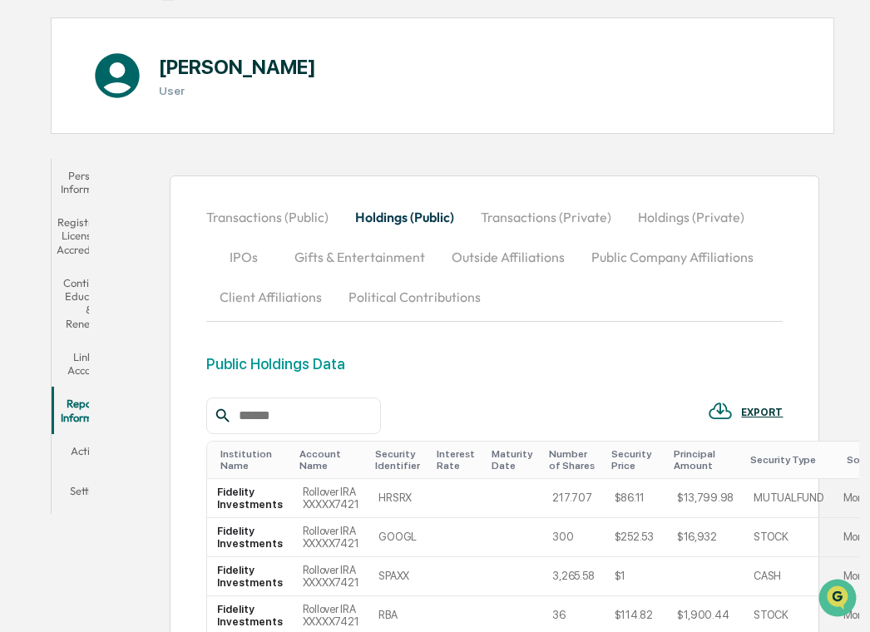
click at [279, 209] on button "Transactions (Public)" at bounding box center [274, 217] width 136 height 40
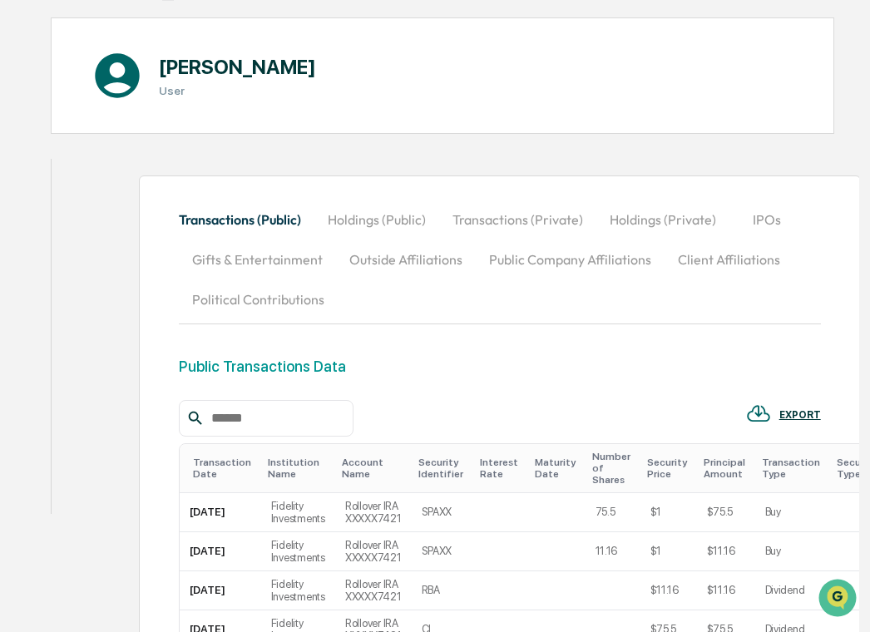
click at [377, 209] on button "Holdings (Public)" at bounding box center [376, 220] width 125 height 40
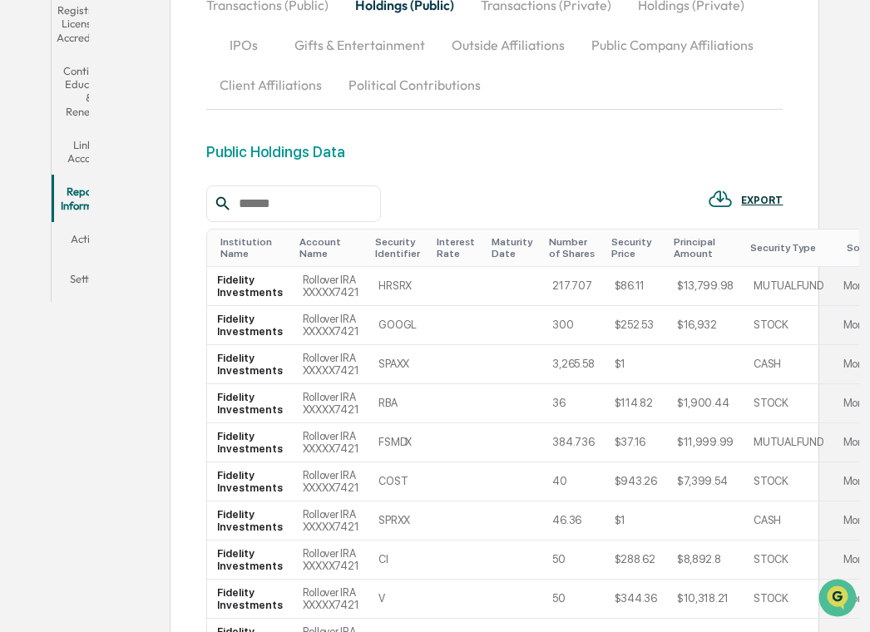
scroll to position [44, 0]
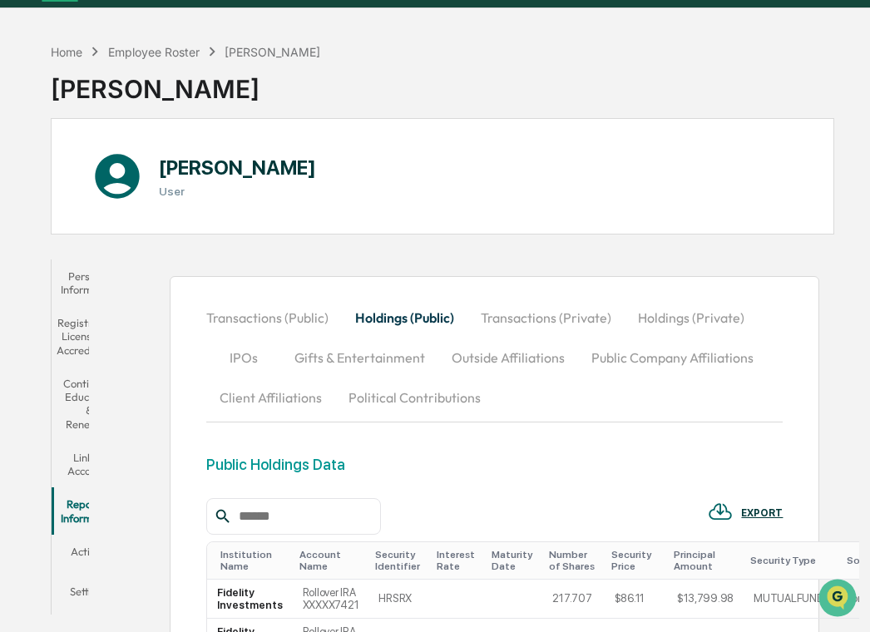
click at [301, 302] on button "Transactions (Public)" at bounding box center [274, 318] width 136 height 40
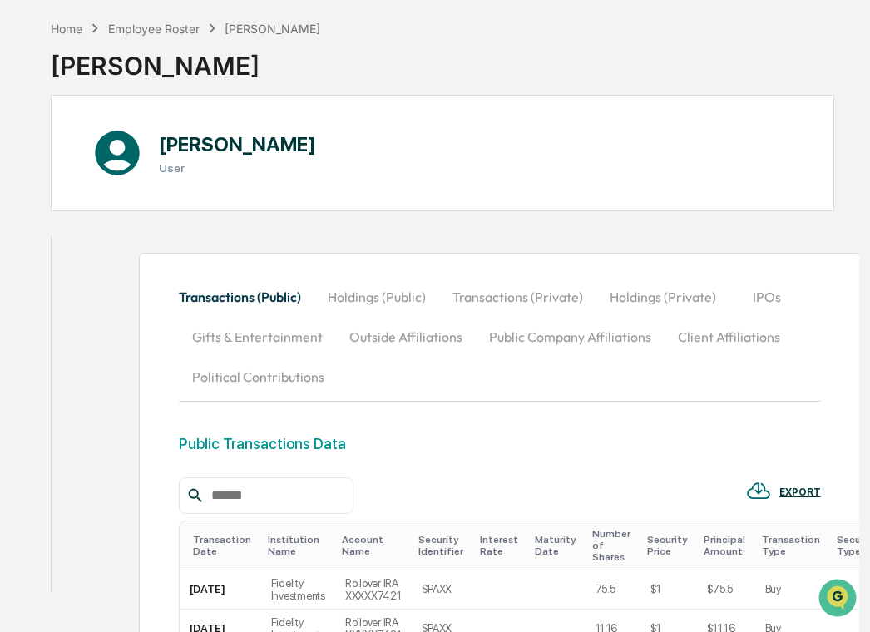
scroll to position [0, 0]
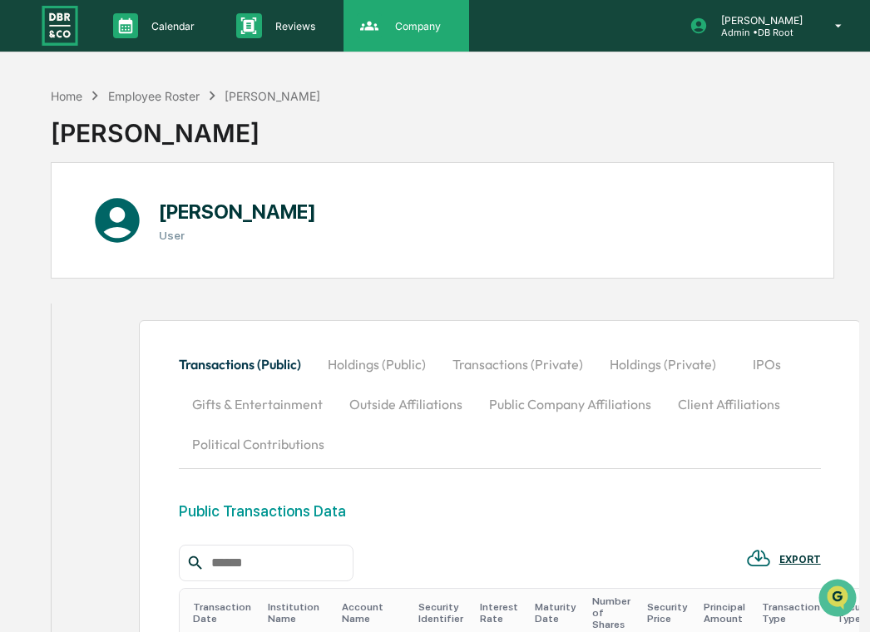
click at [421, 47] on div "Company People, Data, Settings" at bounding box center [407, 26] width 126 height 52
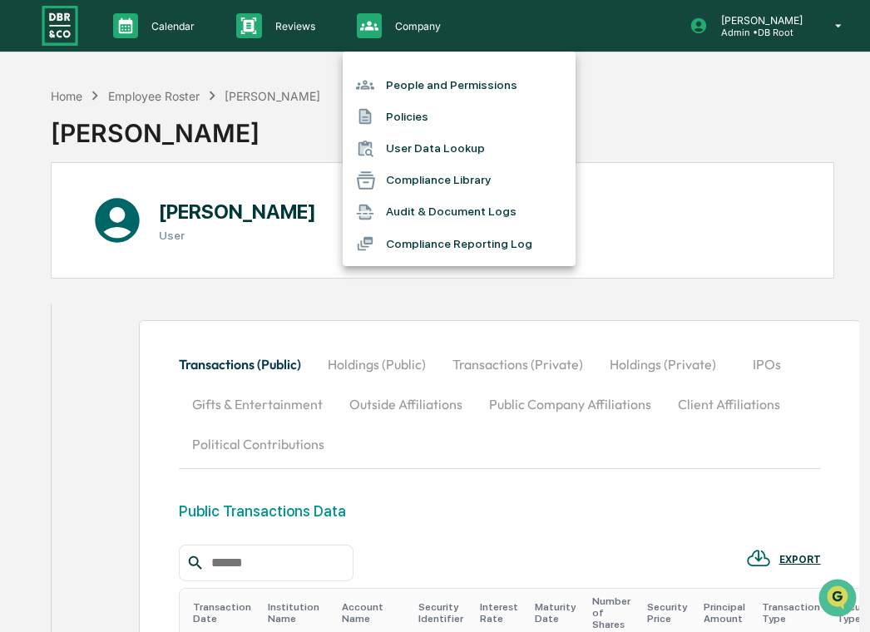
click at [665, 32] on div at bounding box center [435, 316] width 870 height 632
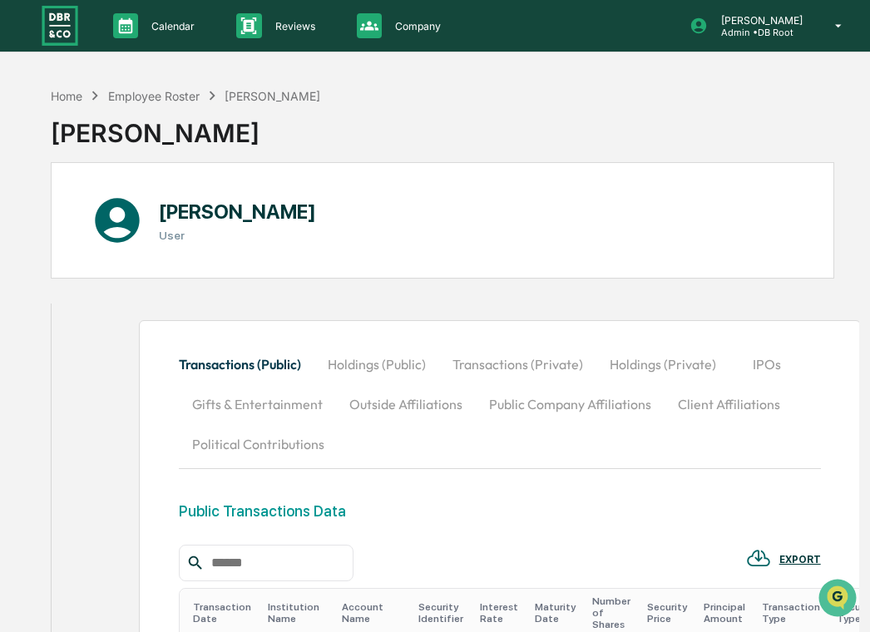
click at [708, 30] on icon at bounding box center [699, 26] width 18 height 18
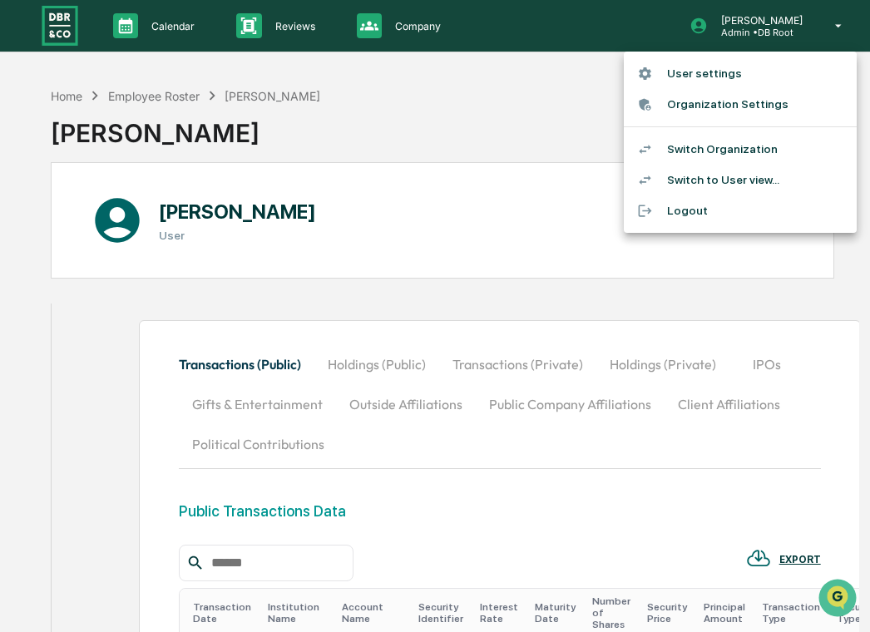
click at [709, 144] on li "Switch Organization" at bounding box center [740, 149] width 233 height 31
